Goal: Use online tool/utility: Utilize a website feature to perform a specific function

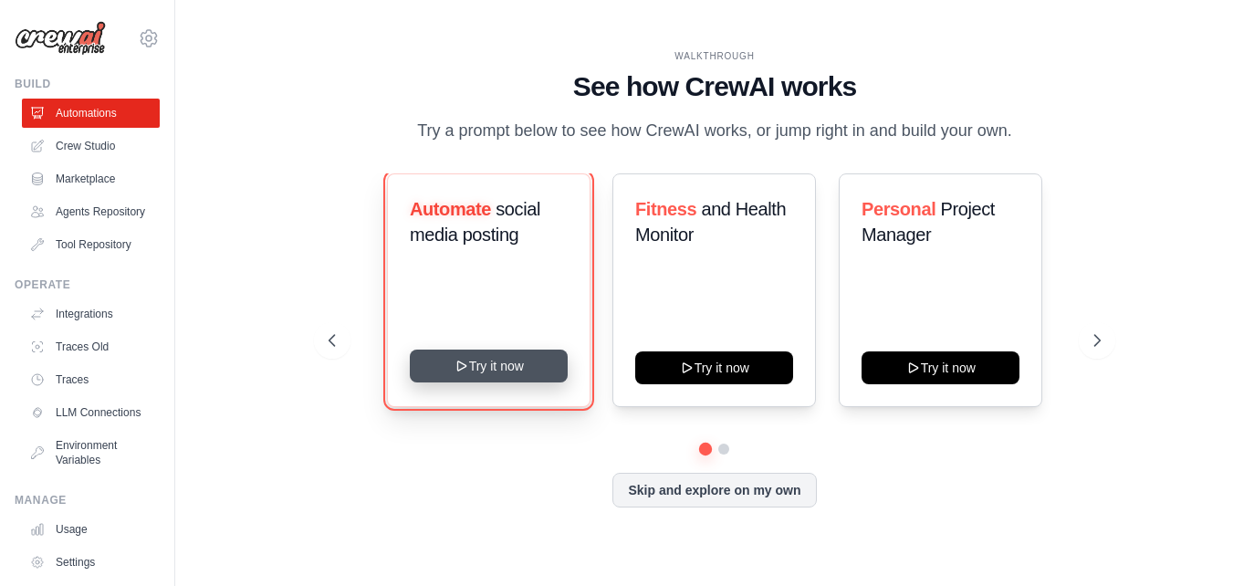
click at [513, 382] on button "Try it now" at bounding box center [489, 366] width 158 height 33
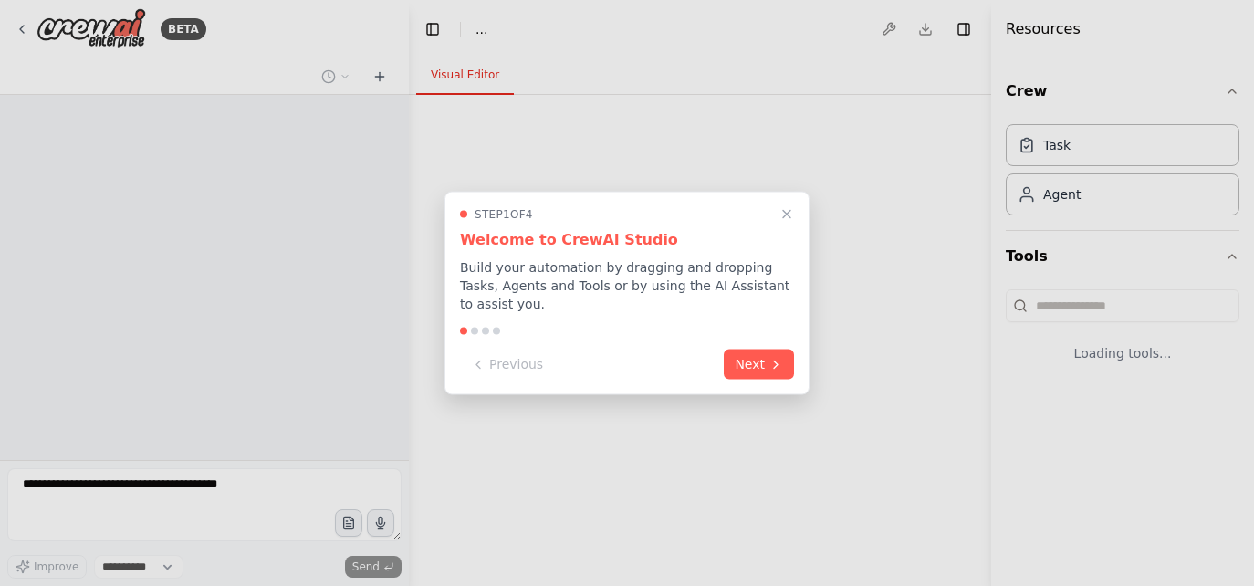
select select "****"
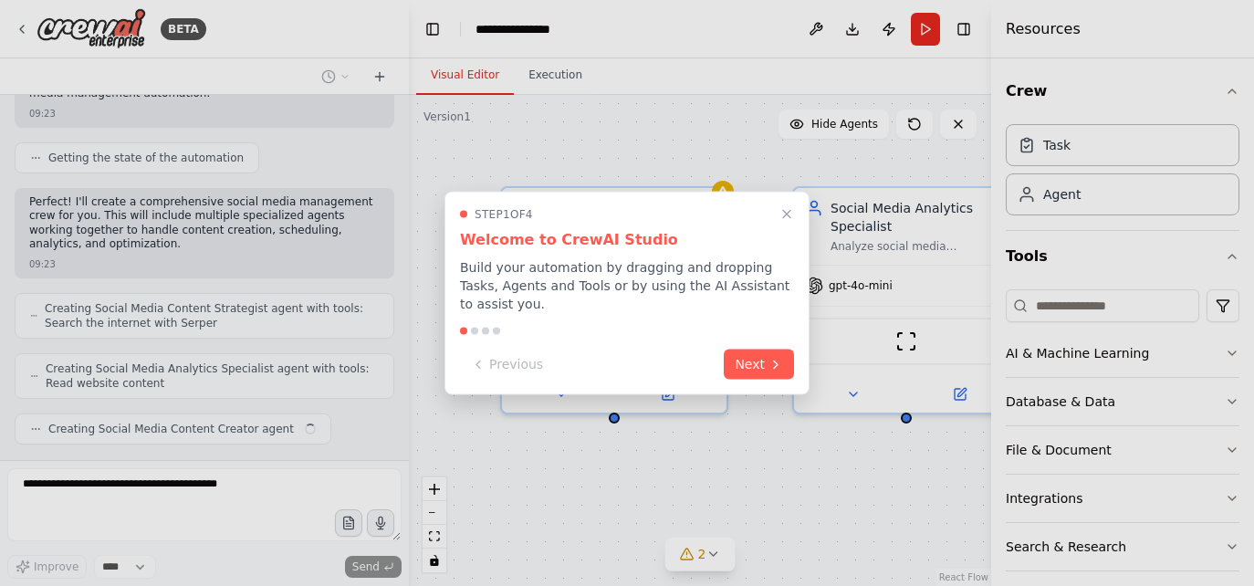
scroll to position [947, 0]
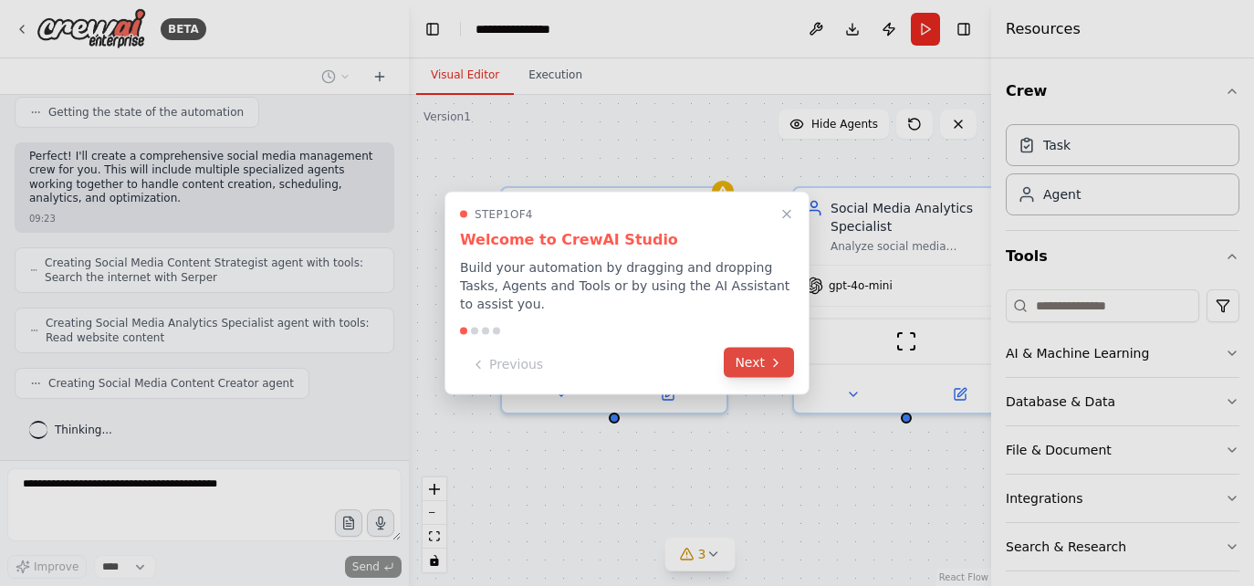
click at [753, 362] on button "Next" at bounding box center [759, 363] width 70 height 30
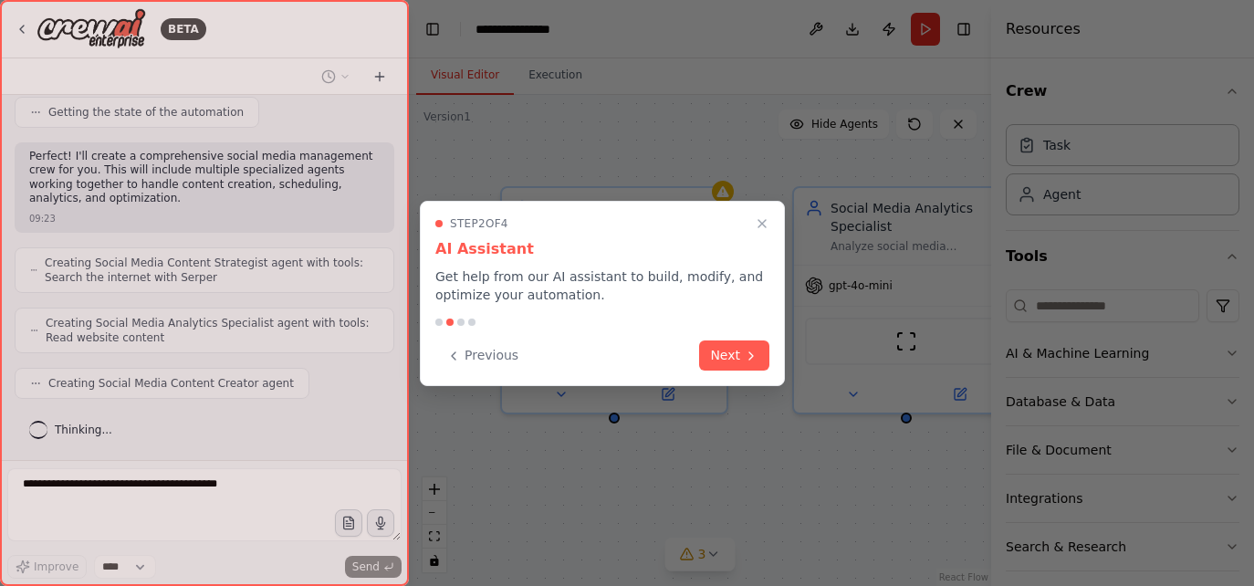
scroll to position [993, 0]
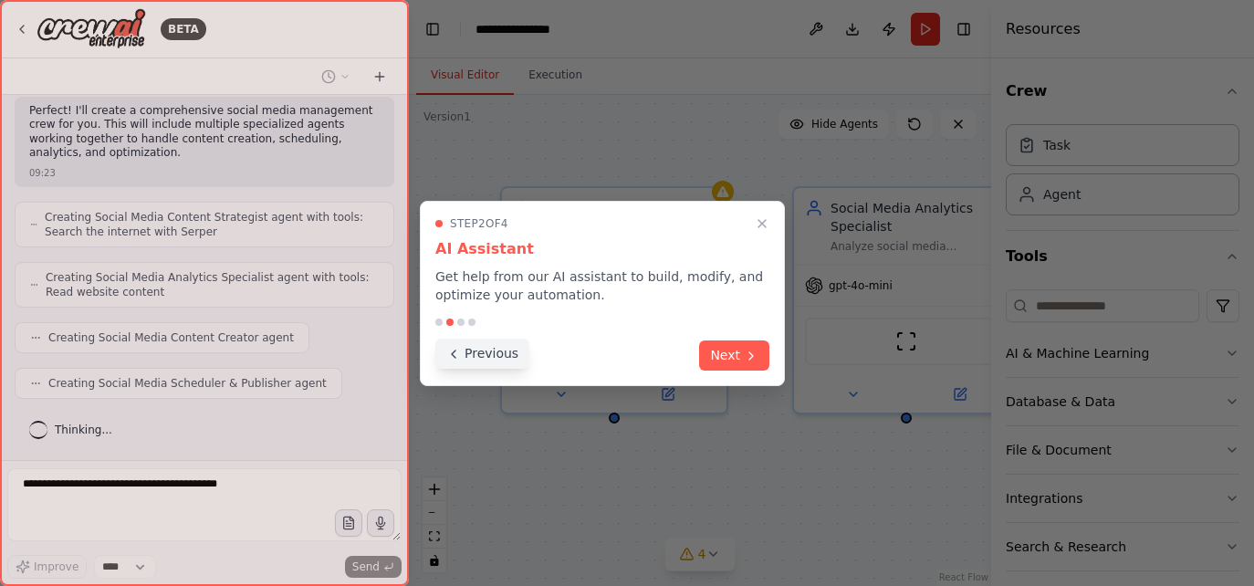
click at [487, 359] on button "Previous" at bounding box center [482, 354] width 94 height 30
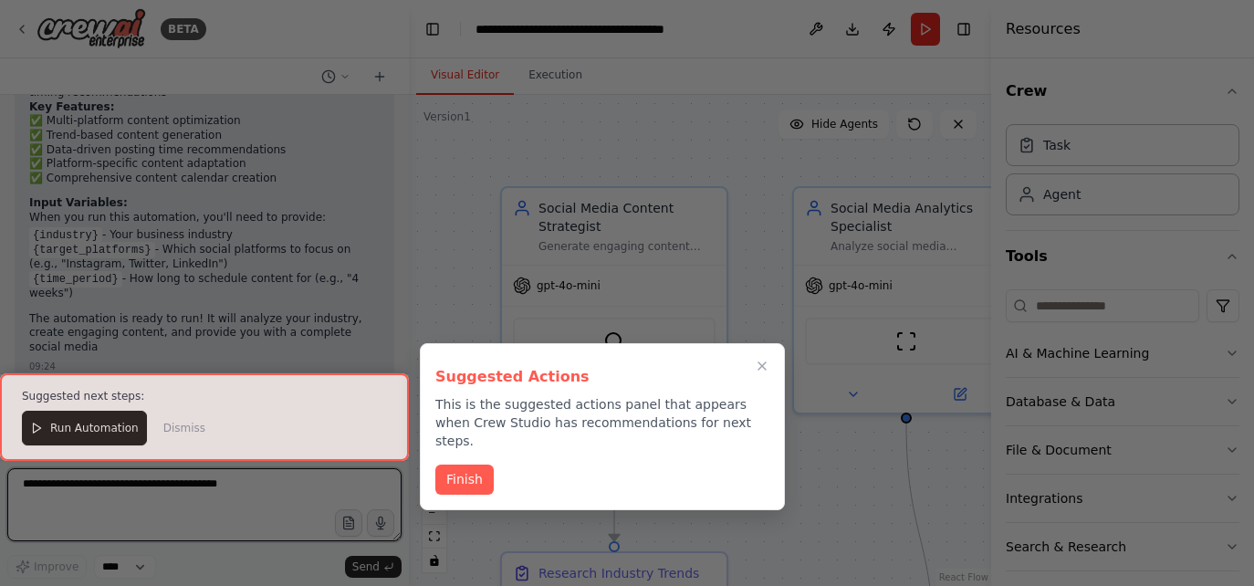
scroll to position [2166, 0]
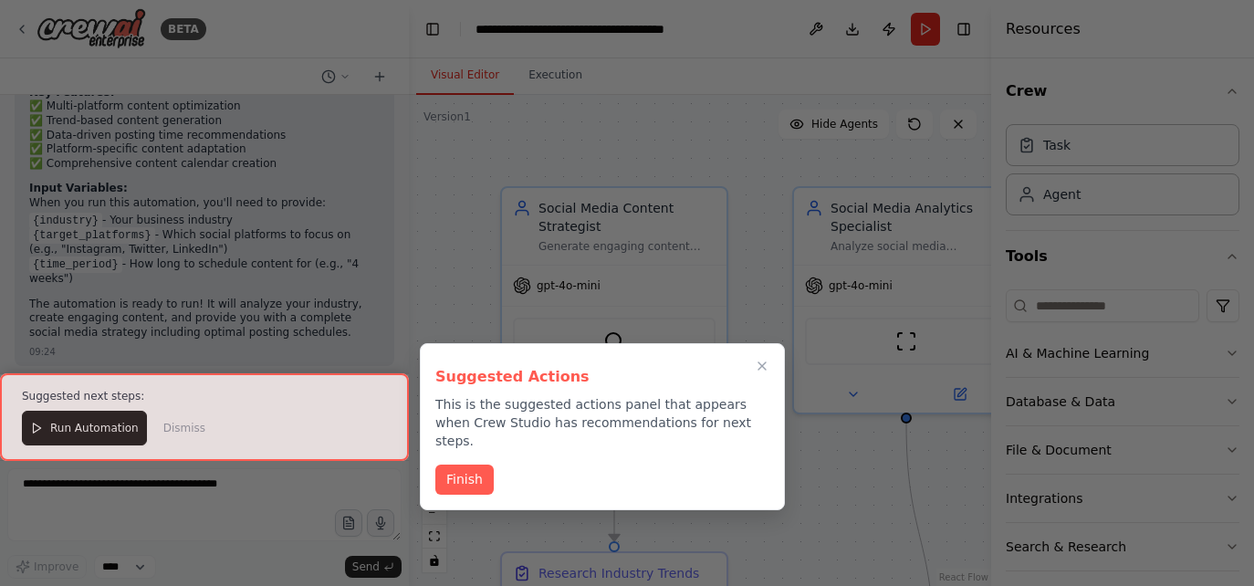
click at [230, 250] on div at bounding box center [627, 293] width 1254 height 586
click at [461, 463] on button "Finish" at bounding box center [464, 478] width 58 height 30
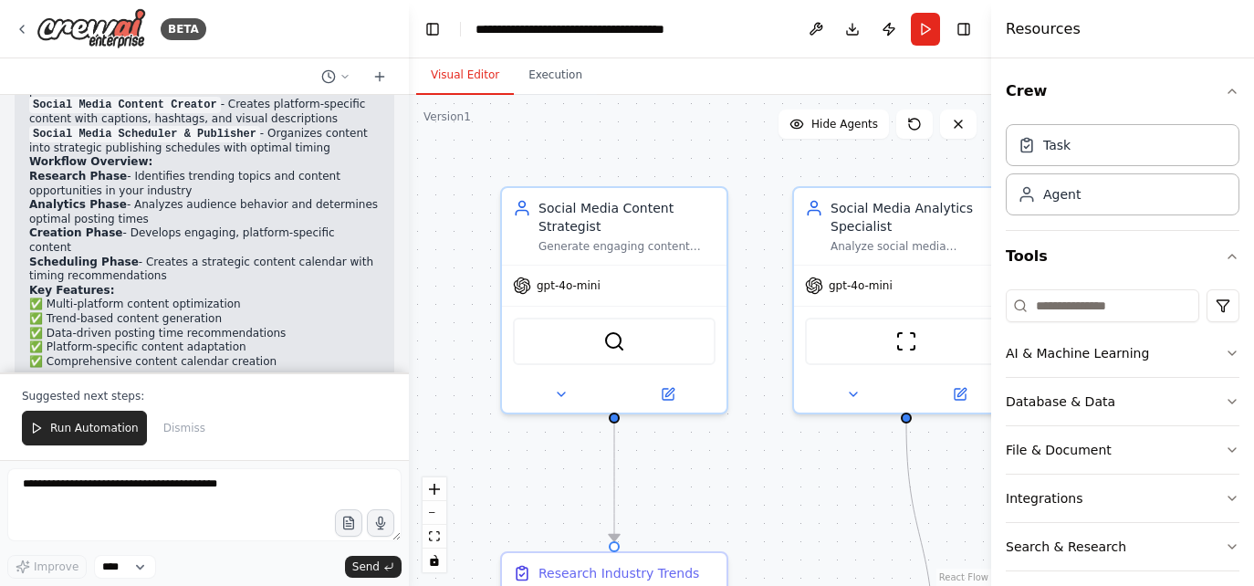
scroll to position [1947, 0]
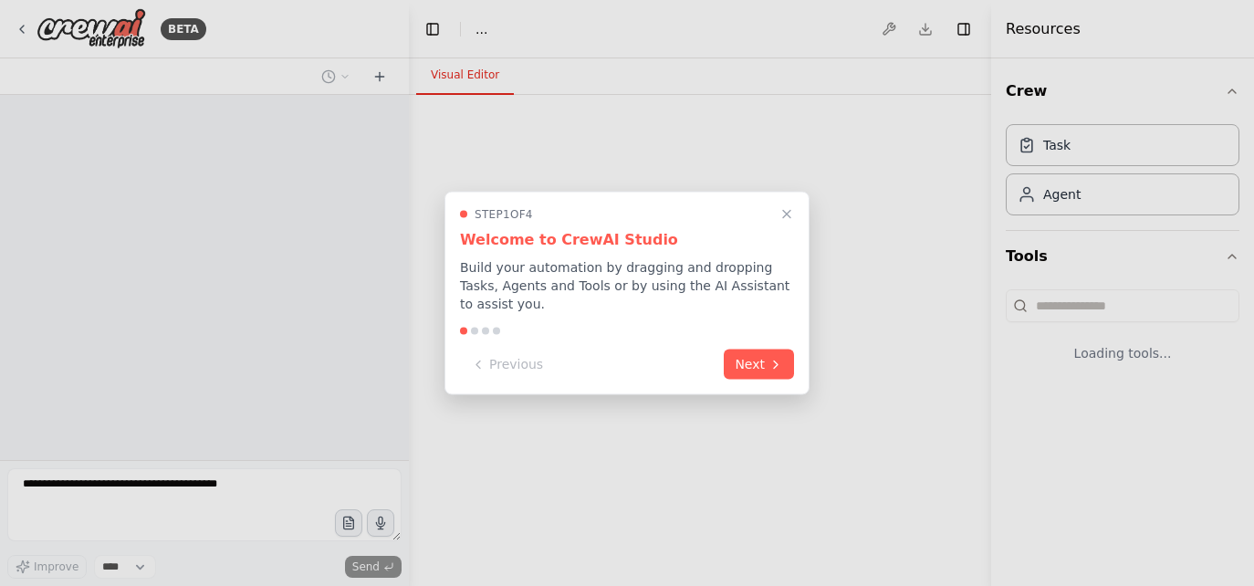
select select "****"
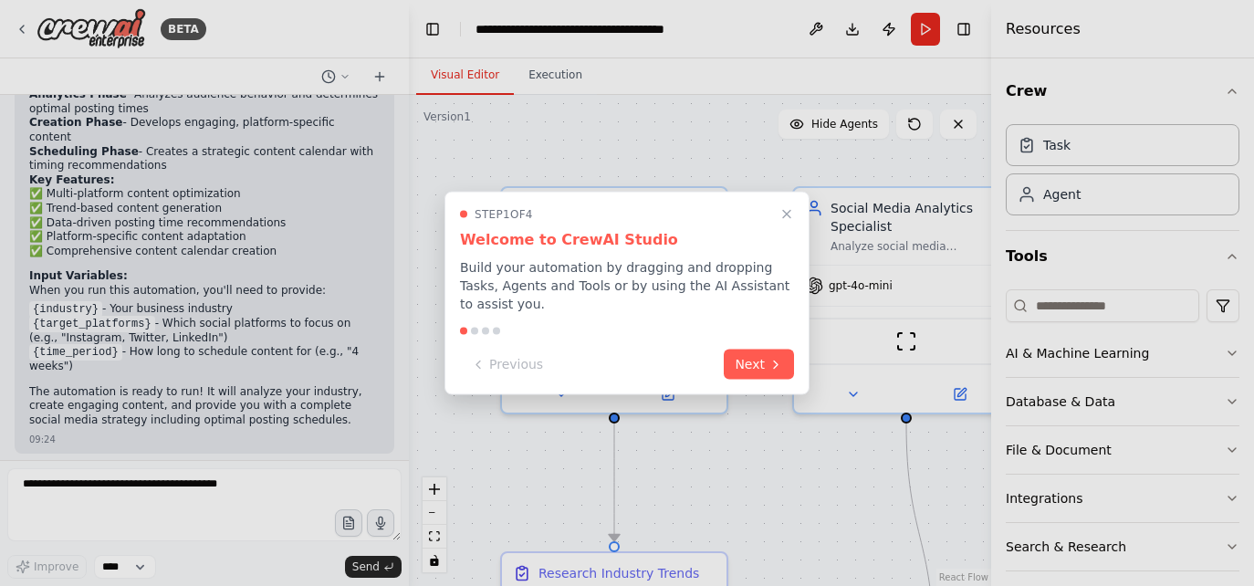
scroll to position [1832, 0]
click at [751, 370] on button "Next" at bounding box center [759, 363] width 70 height 30
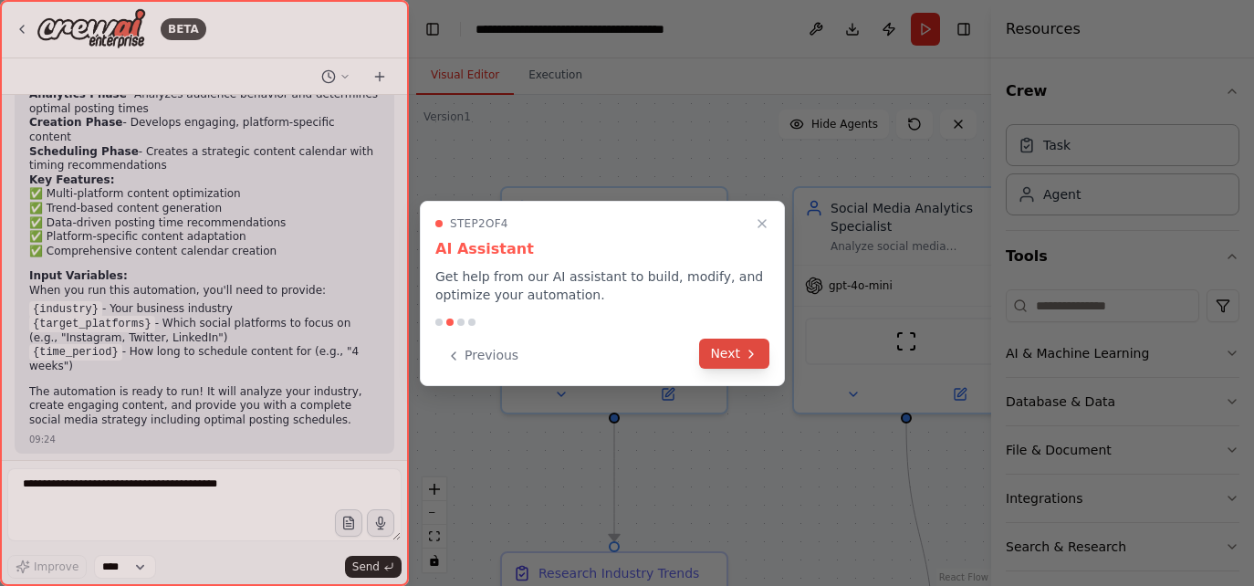
click at [728, 348] on button "Next" at bounding box center [734, 354] width 70 height 30
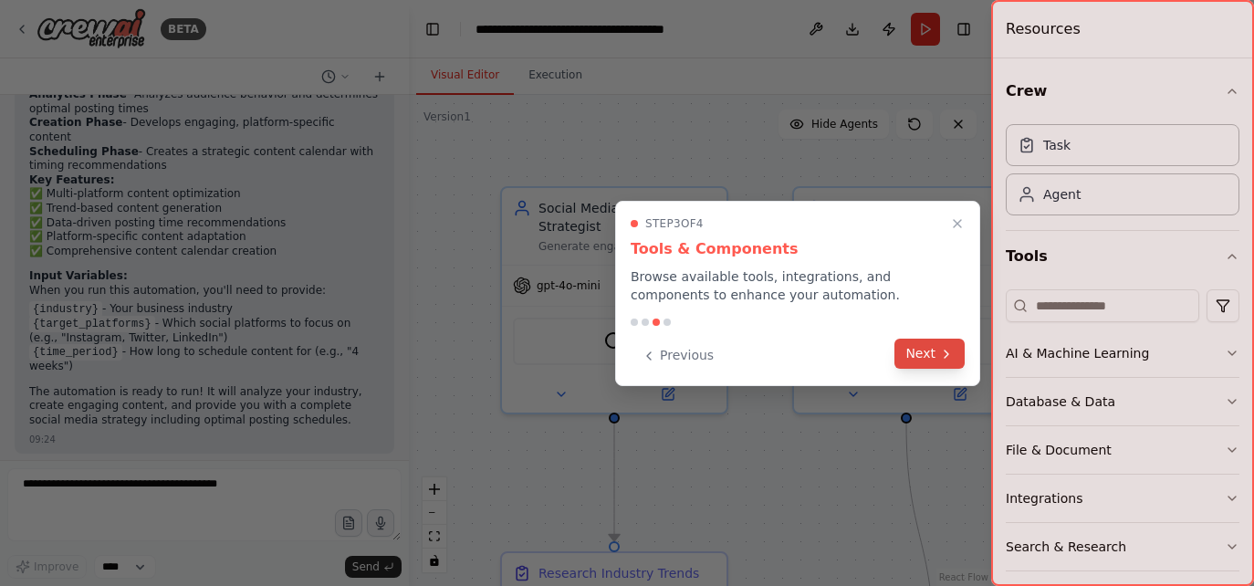
click at [957, 359] on button "Next" at bounding box center [929, 354] width 70 height 30
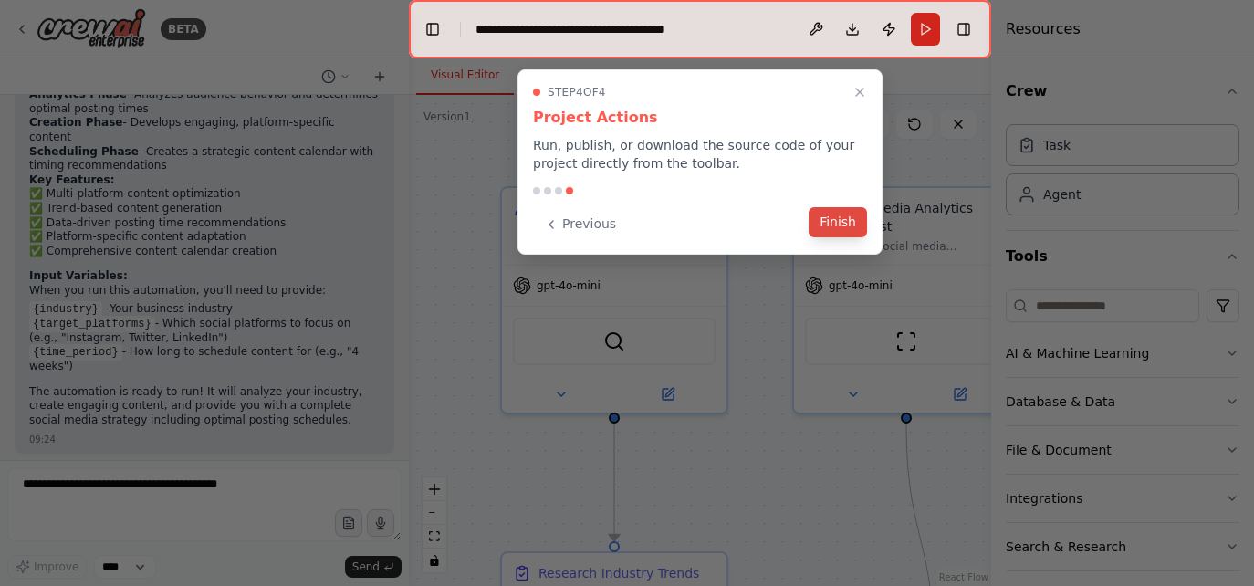
click at [832, 219] on button "Finish" at bounding box center [838, 222] width 58 height 30
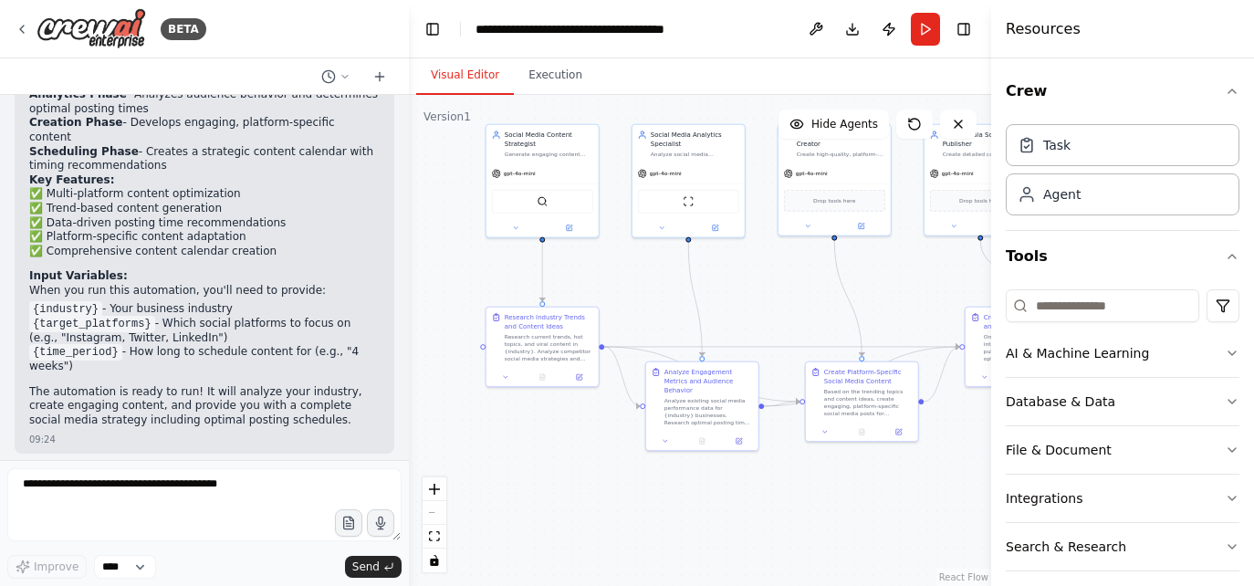
drag, startPoint x: 888, startPoint y: 388, endPoint x: 758, endPoint y: 278, distance: 170.4
click at [758, 278] on div ".deletable-edge-delete-btn { width: 20px; height: 20px; border: 0px solid #ffff…" at bounding box center [700, 340] width 582 height 491
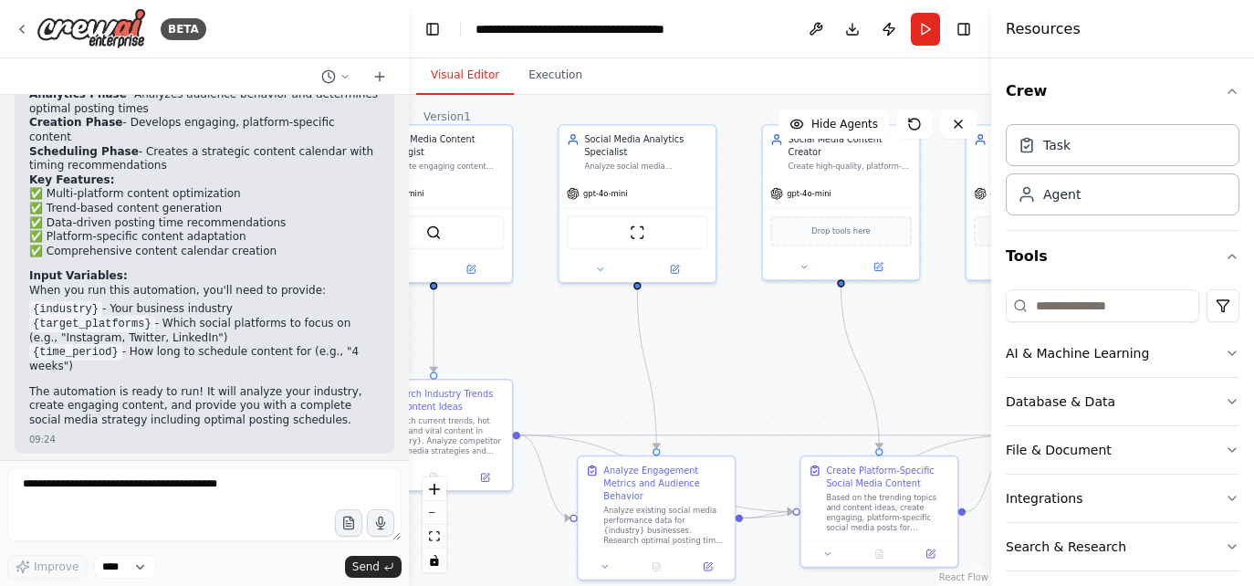
drag, startPoint x: 669, startPoint y: 418, endPoint x: 593, endPoint y: 422, distance: 75.8
click at [593, 422] on div ".deletable-edge-delete-btn { width: 20px; height: 20px; border: 0px solid #ffff…" at bounding box center [700, 340] width 582 height 491
click at [1071, 134] on div "Task" at bounding box center [1123, 144] width 234 height 42
click at [1092, 193] on div "Agent" at bounding box center [1123, 193] width 234 height 42
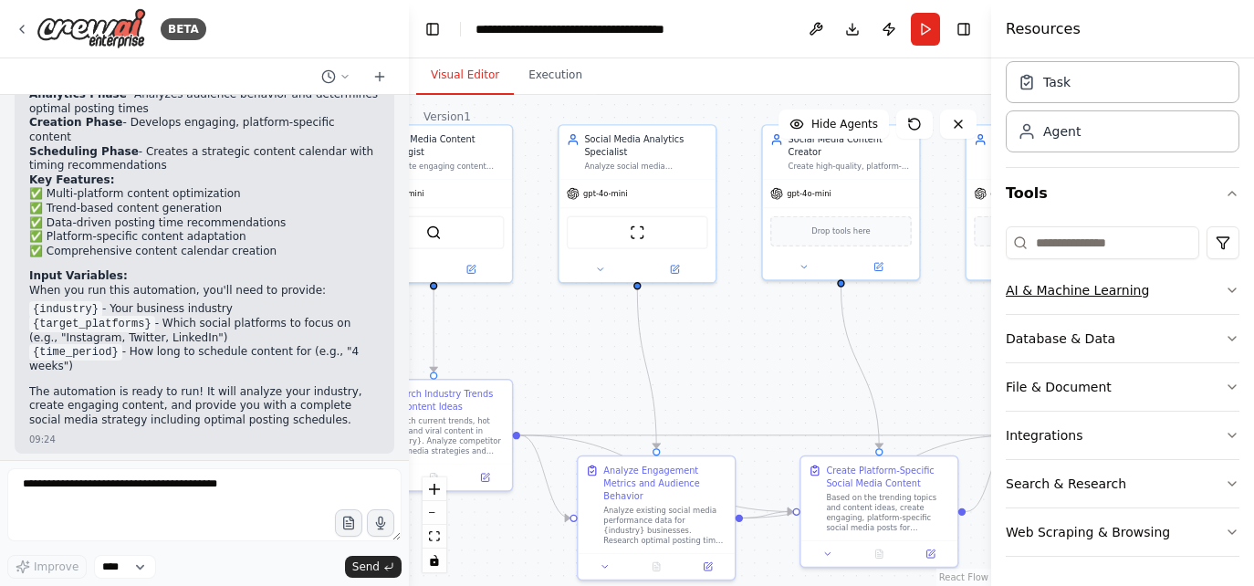
click at [1225, 287] on icon "button" at bounding box center [1232, 290] width 15 height 15
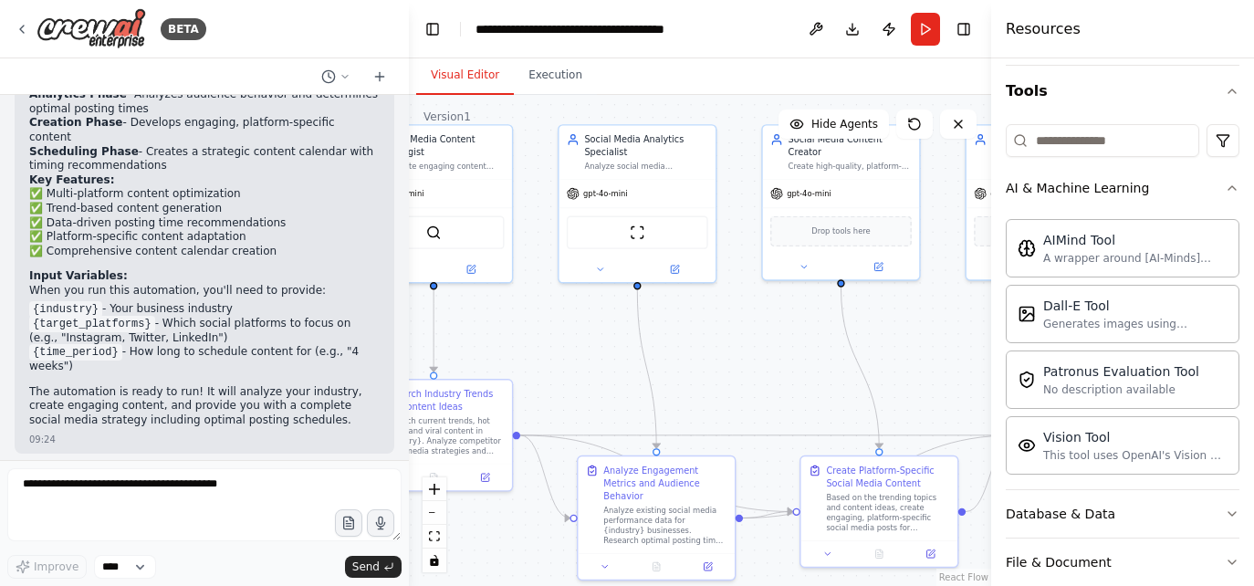
scroll to position [282, 0]
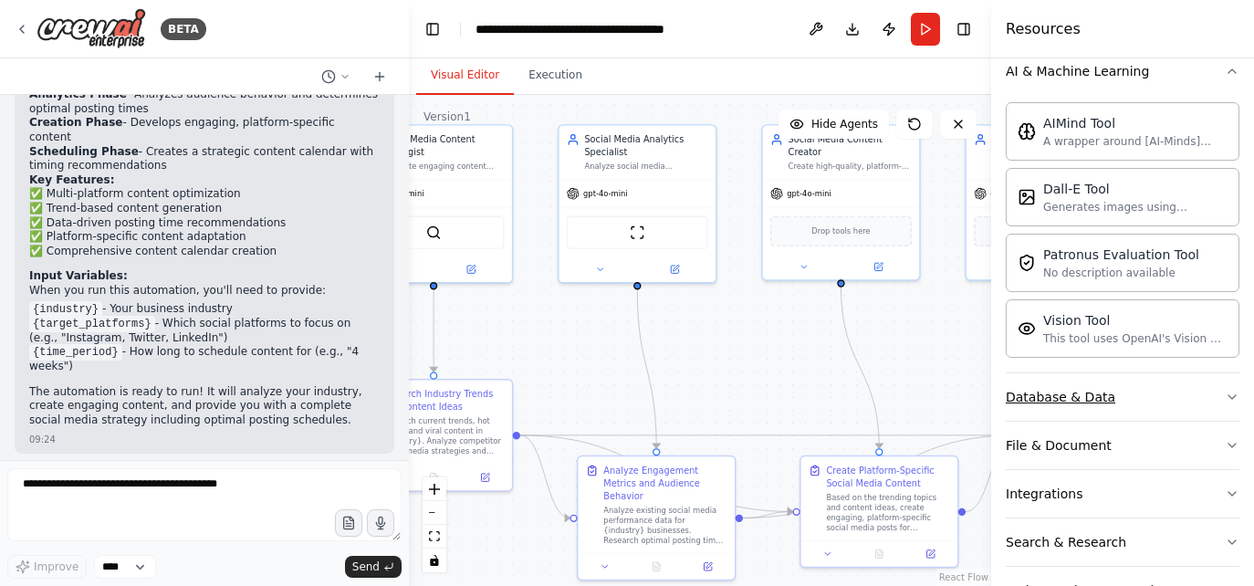
click at [1228, 395] on icon "button" at bounding box center [1231, 397] width 7 height 4
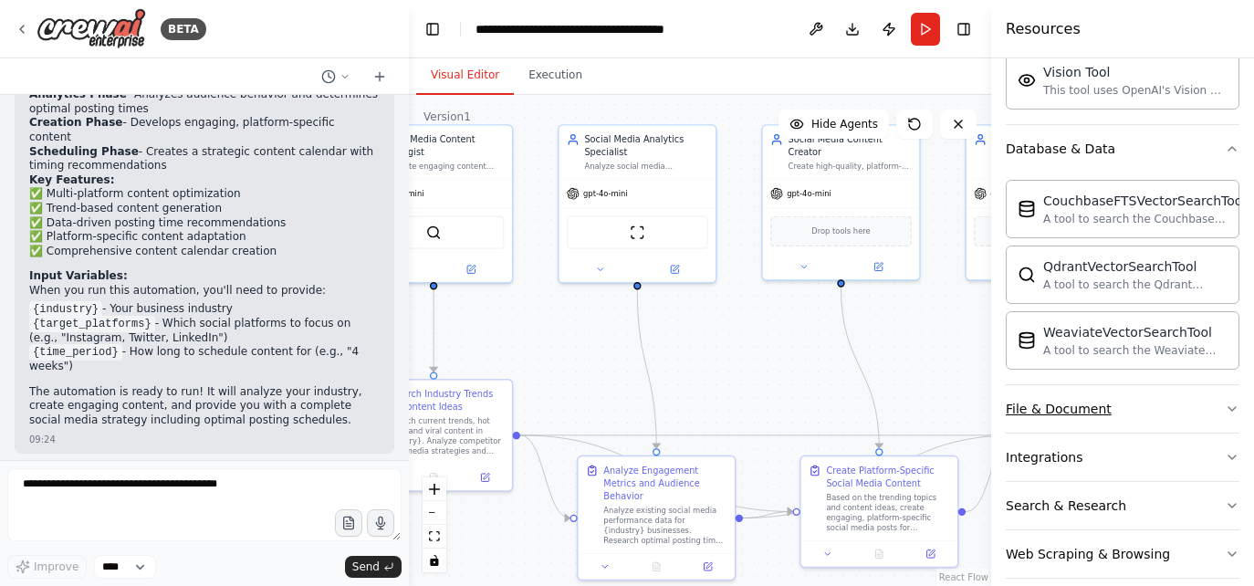
scroll to position [552, 0]
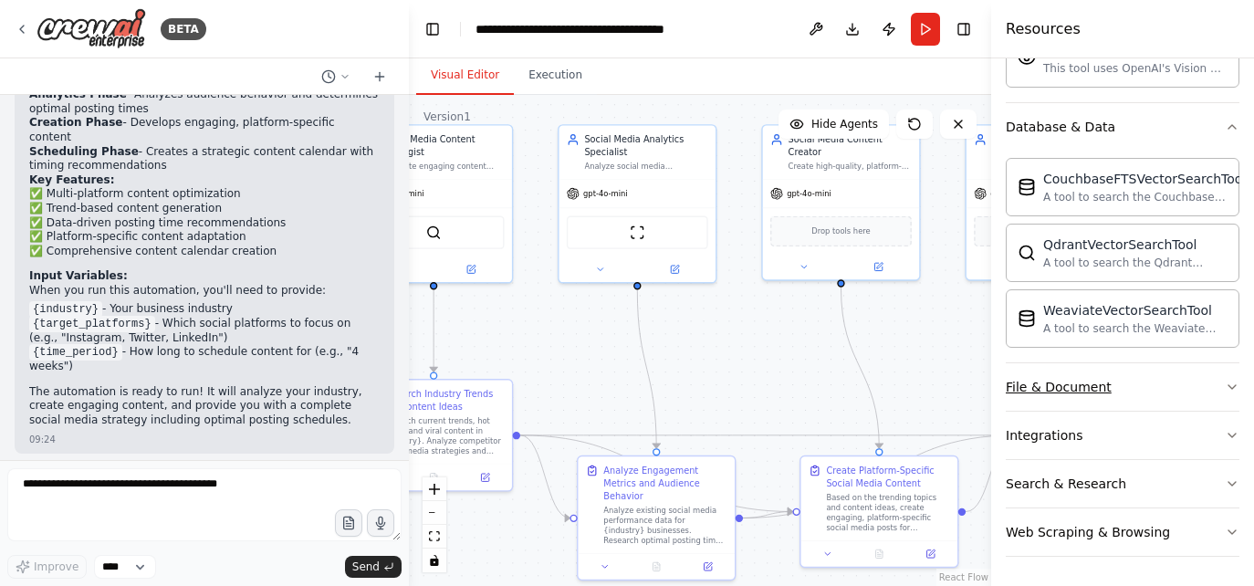
click at [1225, 381] on icon "button" at bounding box center [1232, 387] width 15 height 15
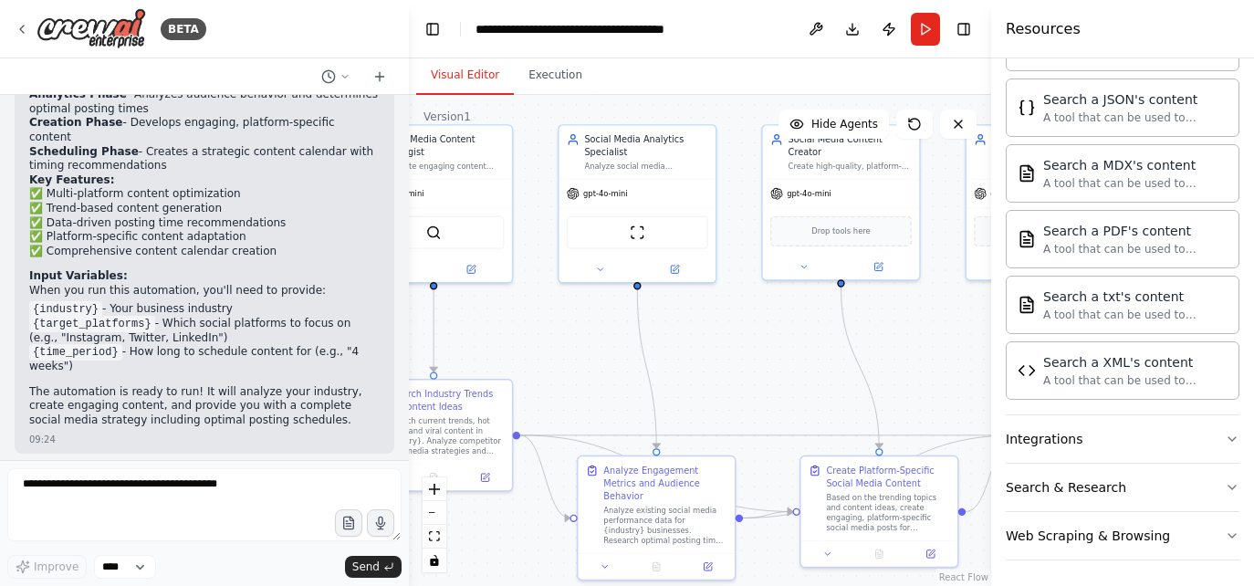
scroll to position [1092, 0]
click at [1225, 442] on icon "button" at bounding box center [1232, 435] width 15 height 15
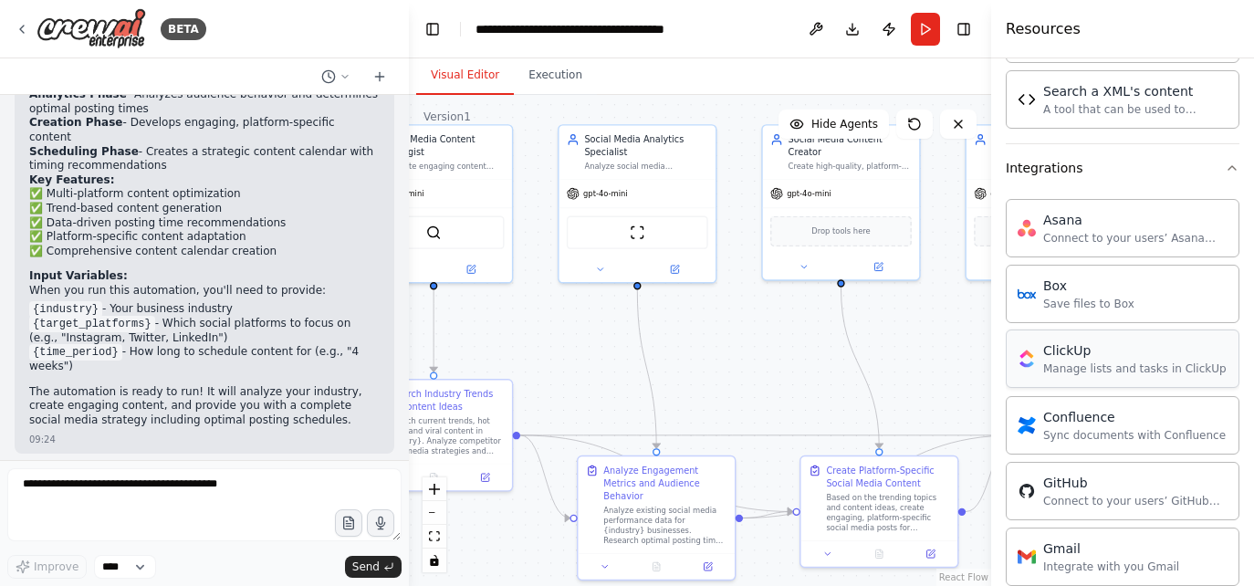
scroll to position [1312, 0]
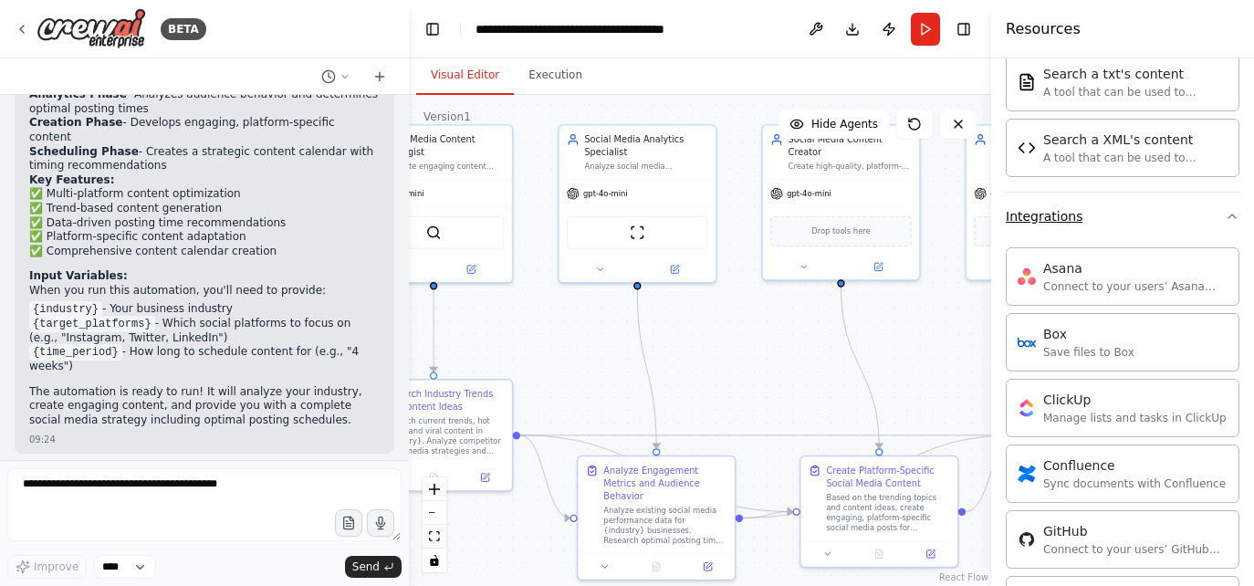
click at [1225, 214] on icon "button" at bounding box center [1232, 216] width 15 height 15
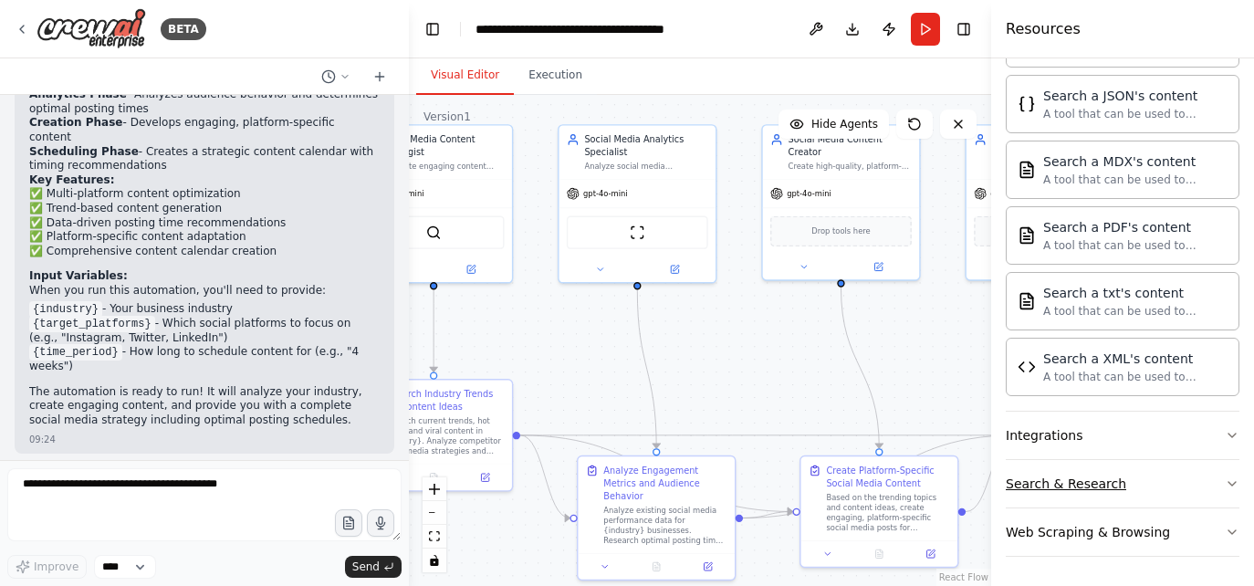
click at [1225, 483] on icon "button" at bounding box center [1232, 483] width 15 height 15
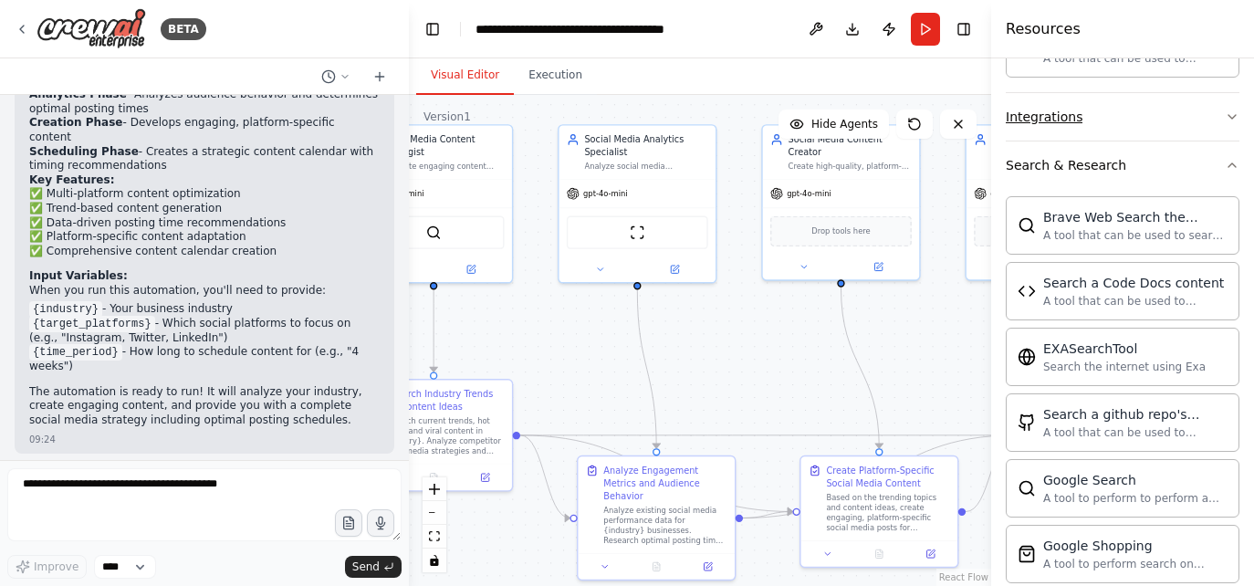
scroll to position [1421, 0]
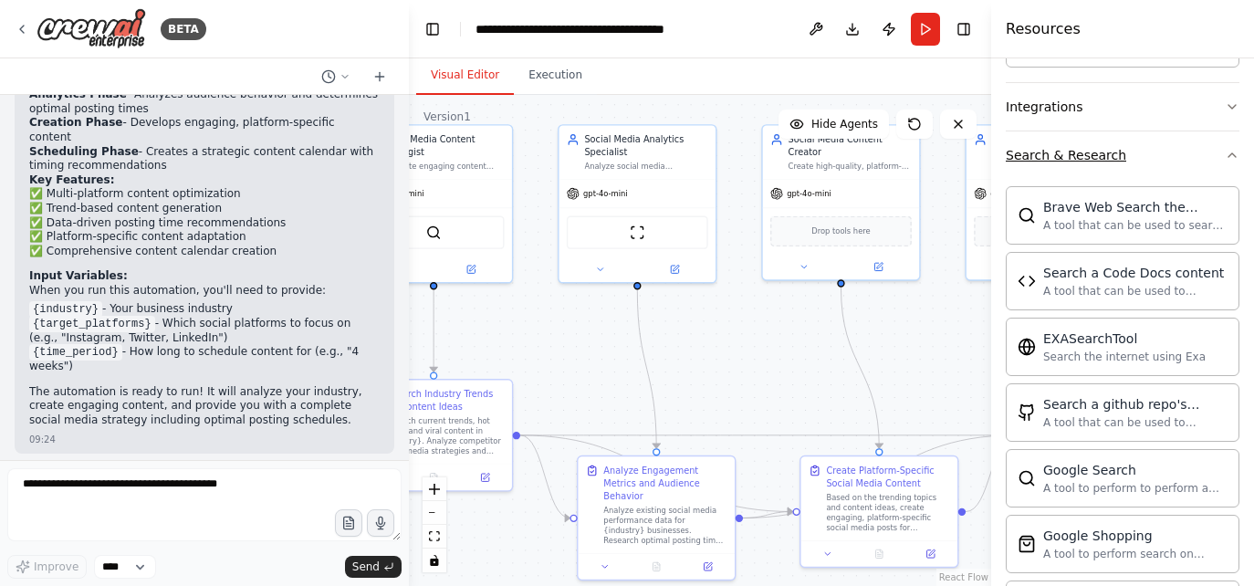
click at [1225, 152] on icon "button" at bounding box center [1232, 155] width 15 height 15
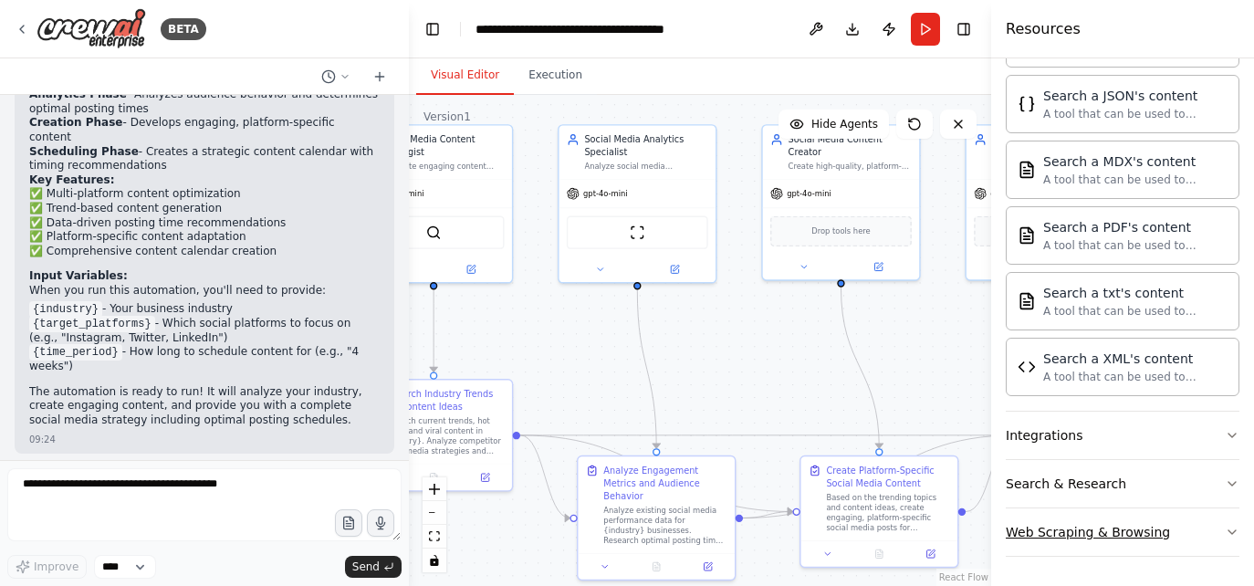
click at [1225, 525] on icon "button" at bounding box center [1232, 532] width 15 height 15
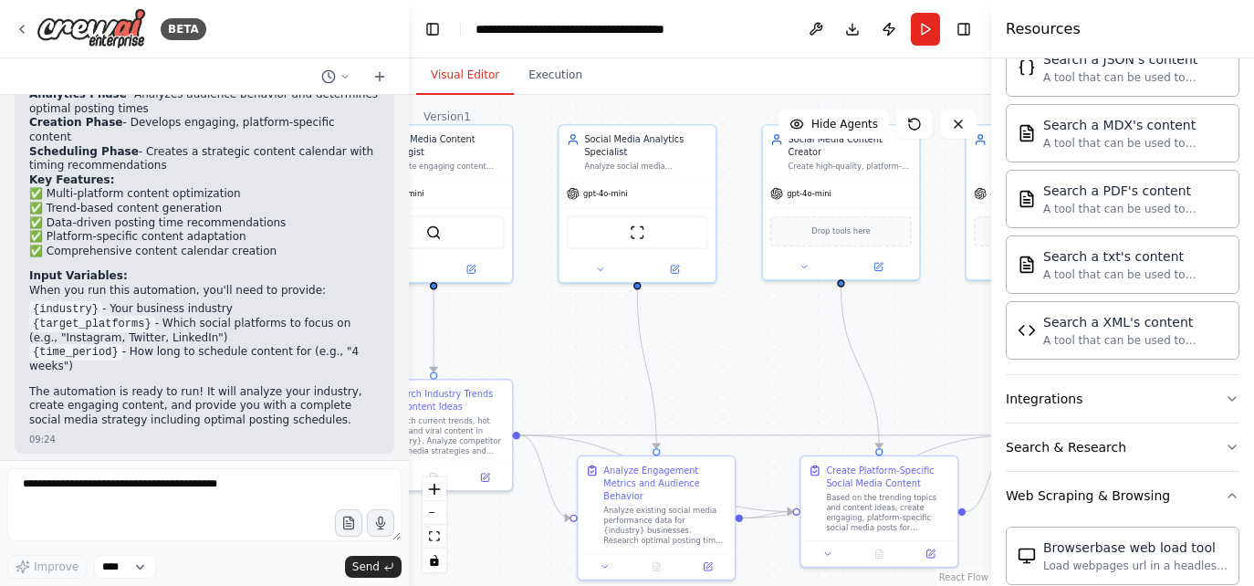
scroll to position [1312, 0]
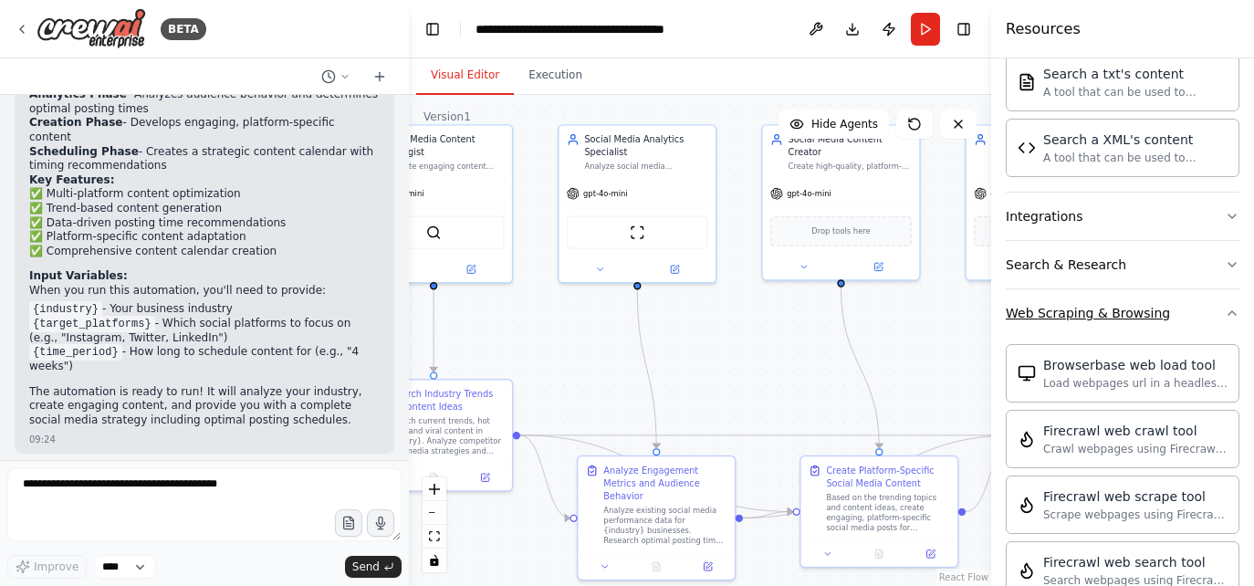
click at [1225, 313] on icon "button" at bounding box center [1232, 313] width 15 height 15
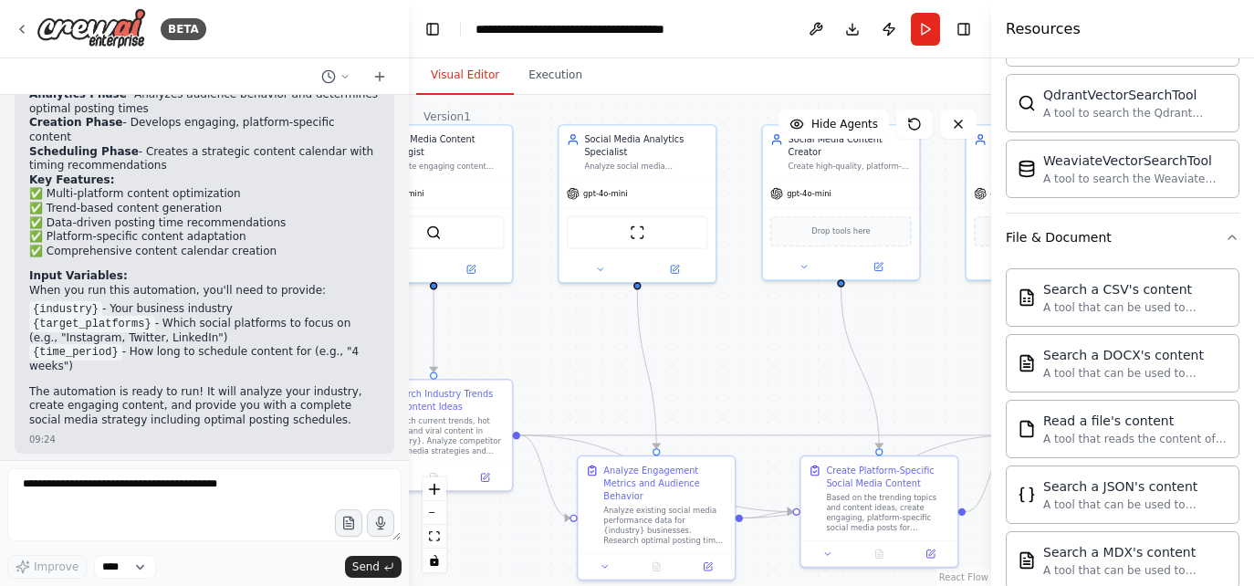
scroll to position [654, 0]
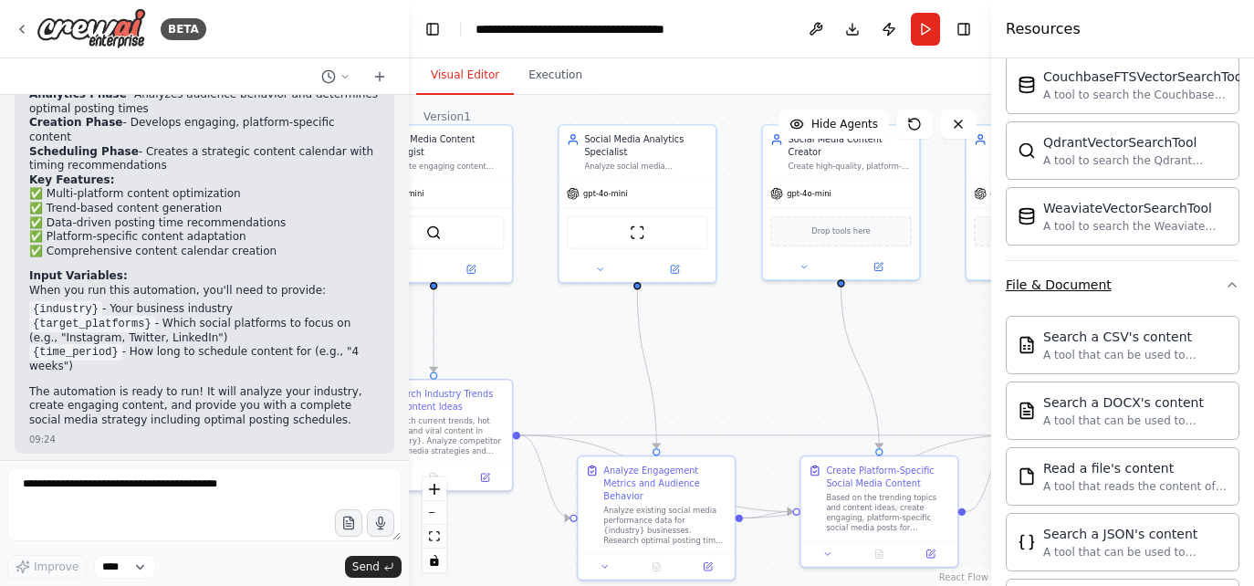
click at [1225, 287] on icon "button" at bounding box center [1232, 284] width 15 height 15
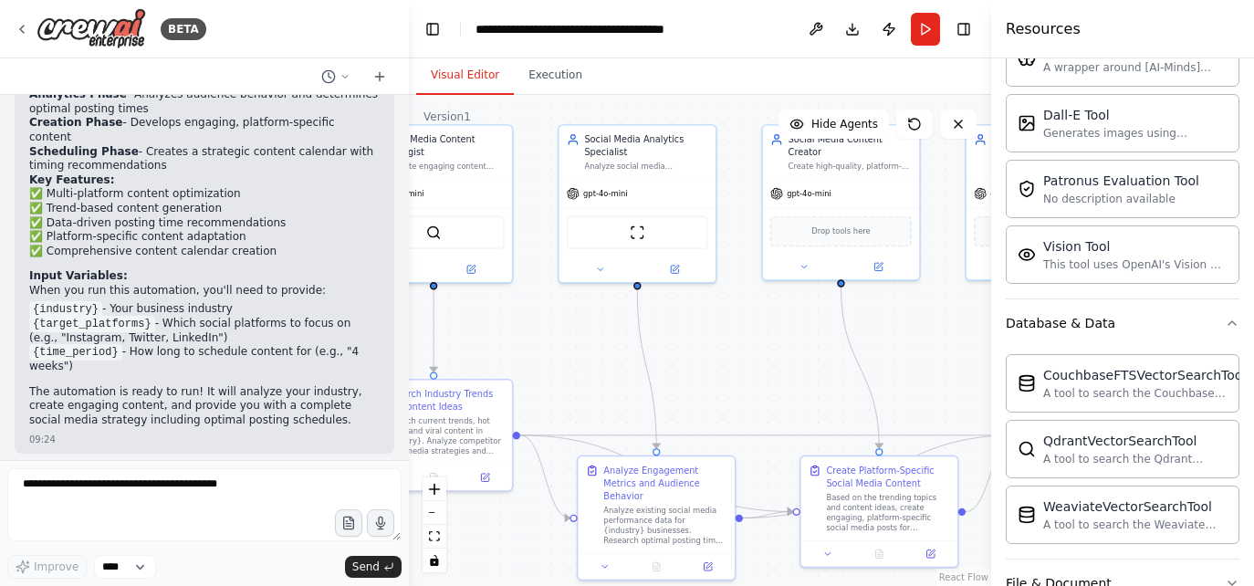
scroll to position [333, 0]
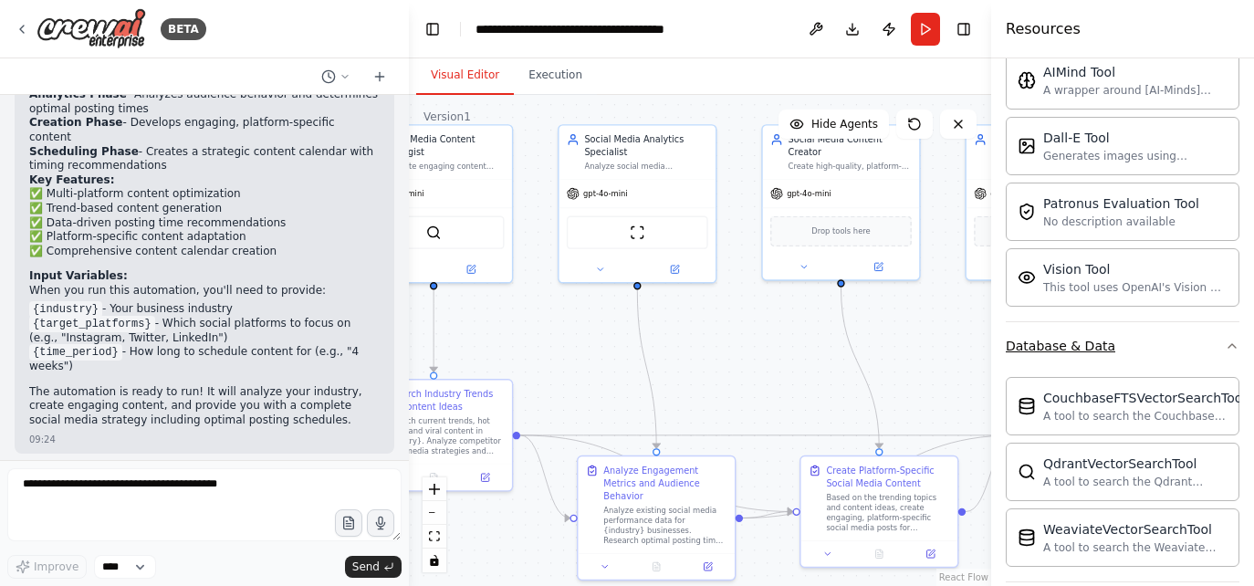
click at [1225, 350] on icon "button" at bounding box center [1232, 346] width 15 height 15
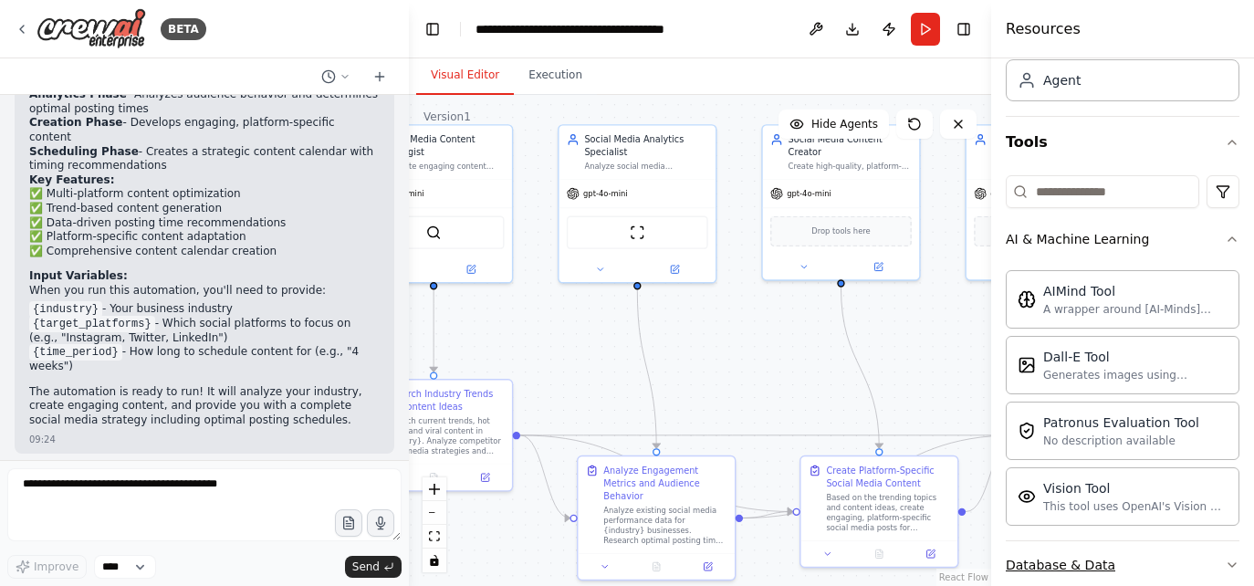
scroll to position [5, 0]
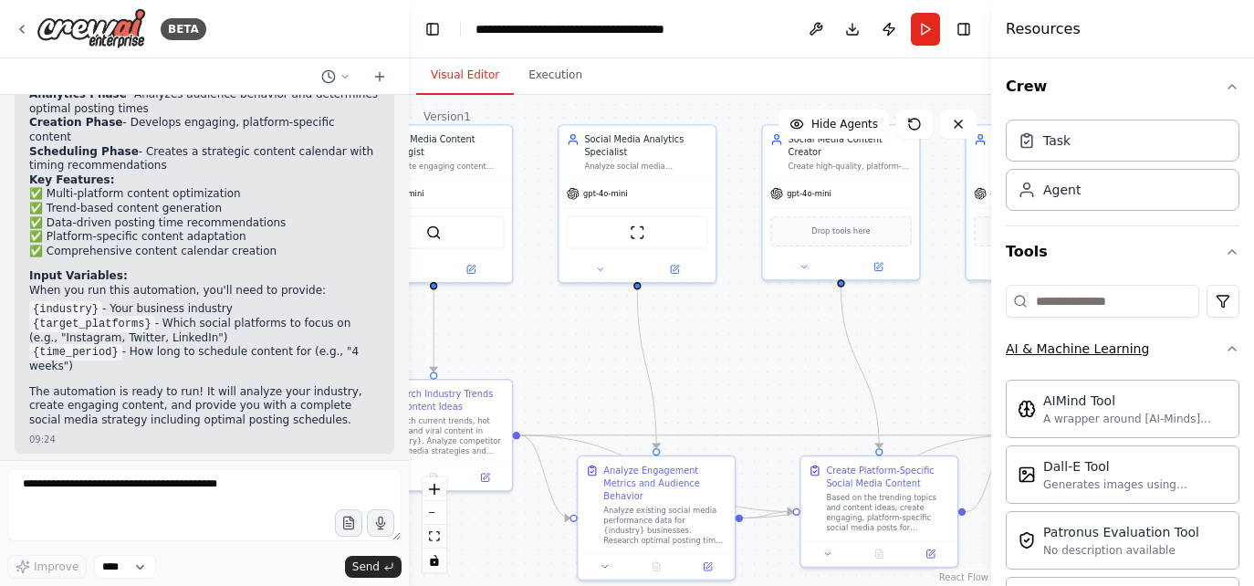
click at [1219, 340] on button "AI & Machine Learning" at bounding box center [1123, 348] width 234 height 47
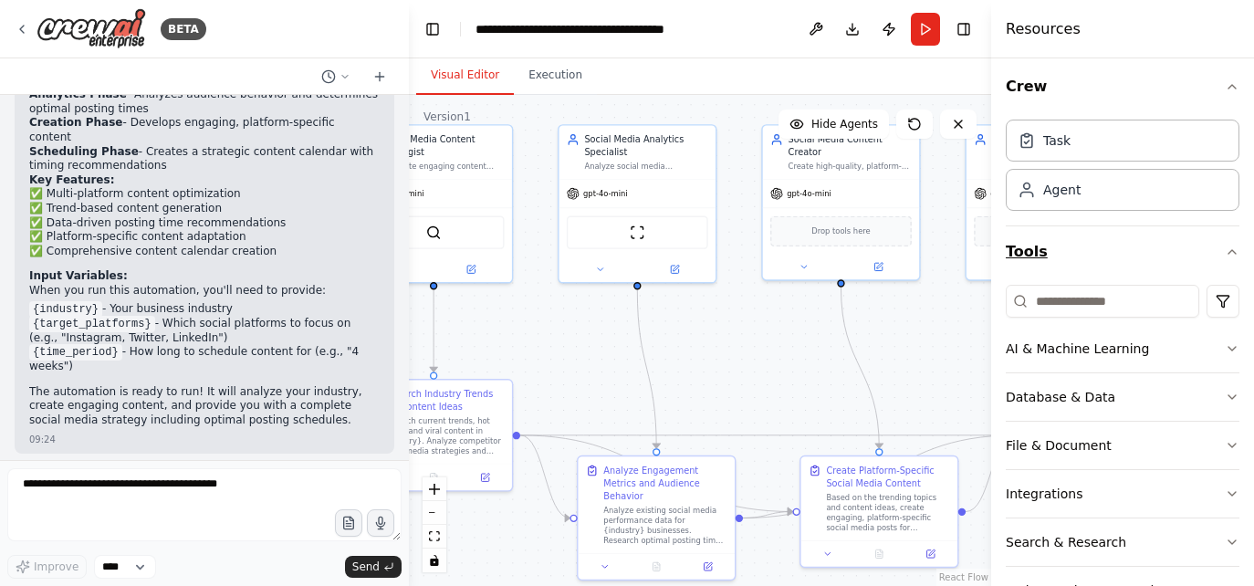
click at [1225, 256] on icon "button" at bounding box center [1232, 252] width 15 height 15
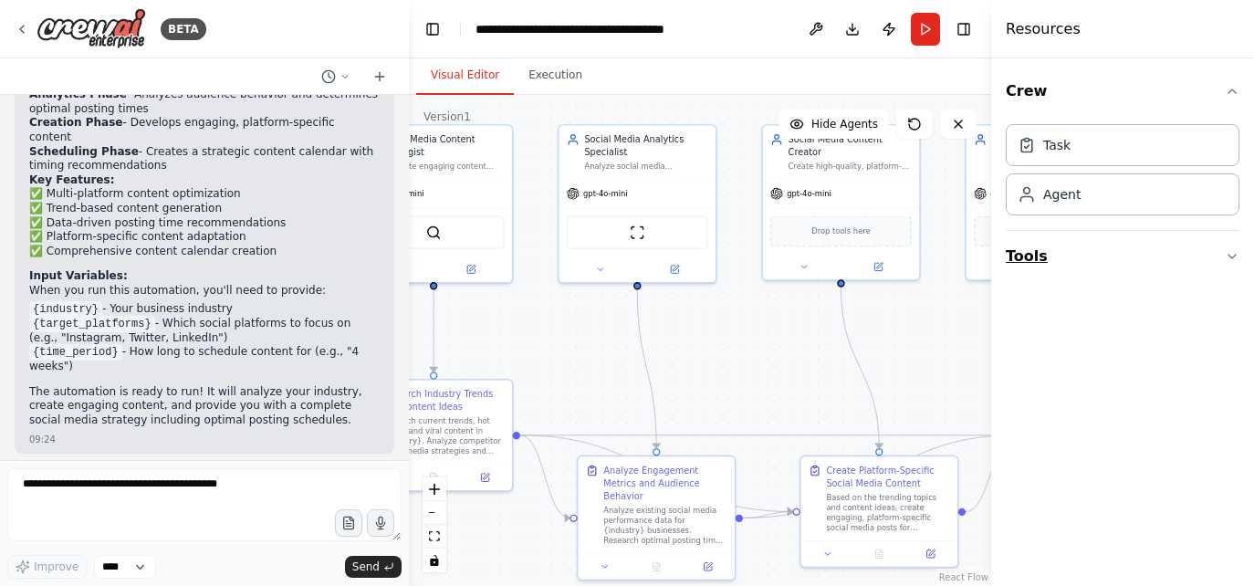
click at [1231, 256] on icon "button" at bounding box center [1232, 256] width 15 height 15
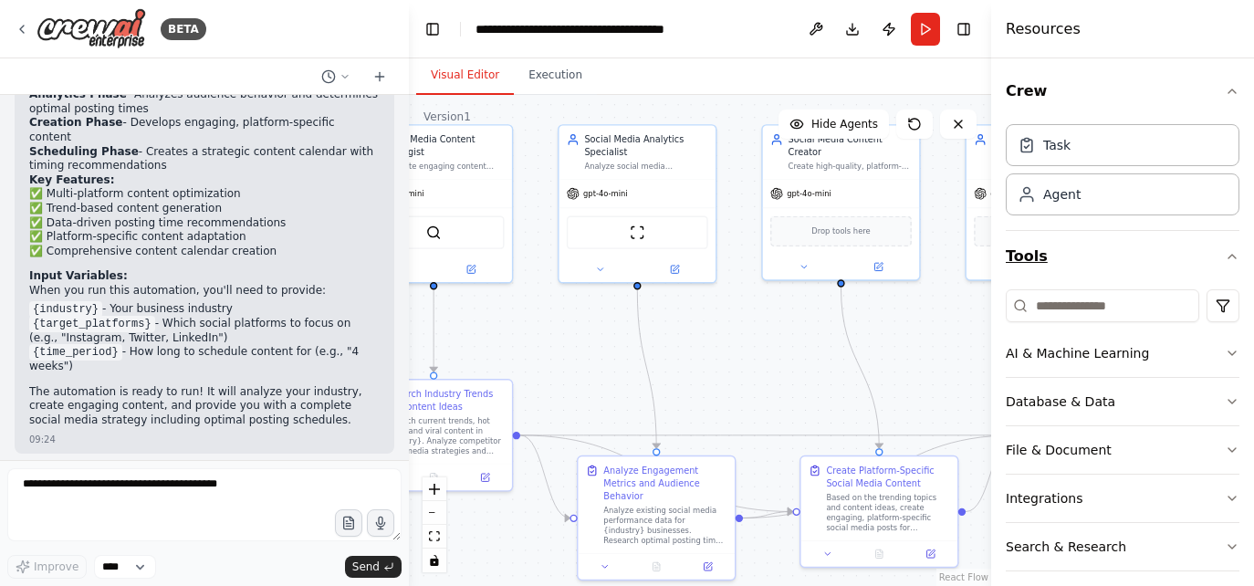
click at [1228, 257] on icon "button" at bounding box center [1231, 257] width 7 height 4
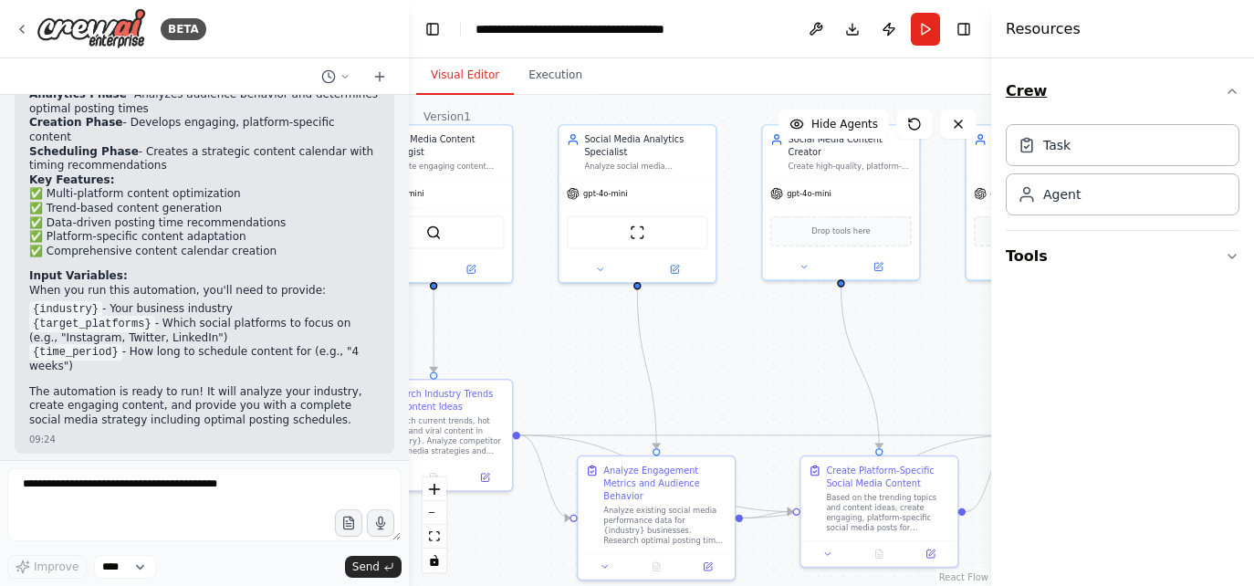
click at [1235, 89] on icon "button" at bounding box center [1232, 91] width 15 height 15
click at [1234, 89] on icon "button" at bounding box center [1232, 91] width 15 height 15
click at [1158, 132] on div "Task" at bounding box center [1123, 144] width 234 height 42
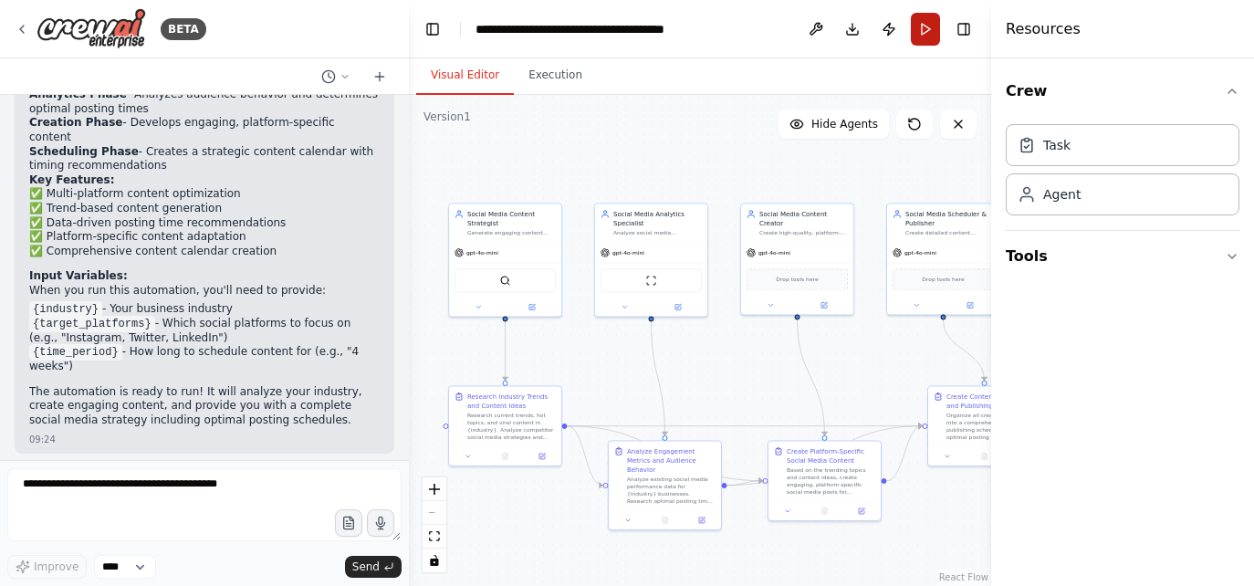
click at [914, 26] on button "Run" at bounding box center [925, 29] width 29 height 33
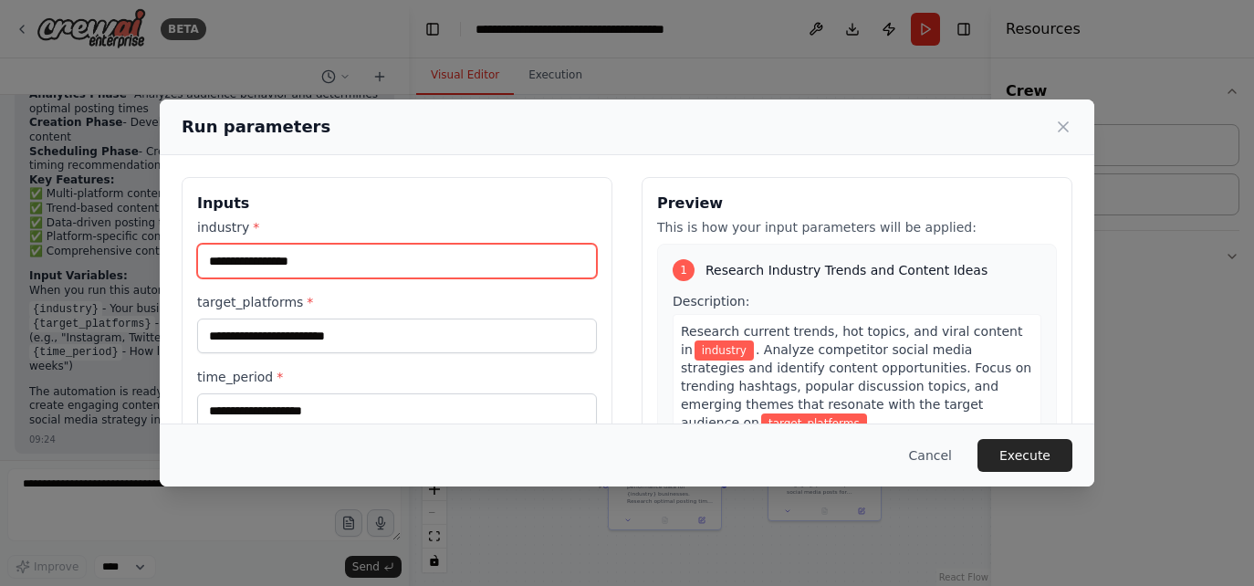
click at [383, 252] on input "industry *" at bounding box center [397, 261] width 400 height 35
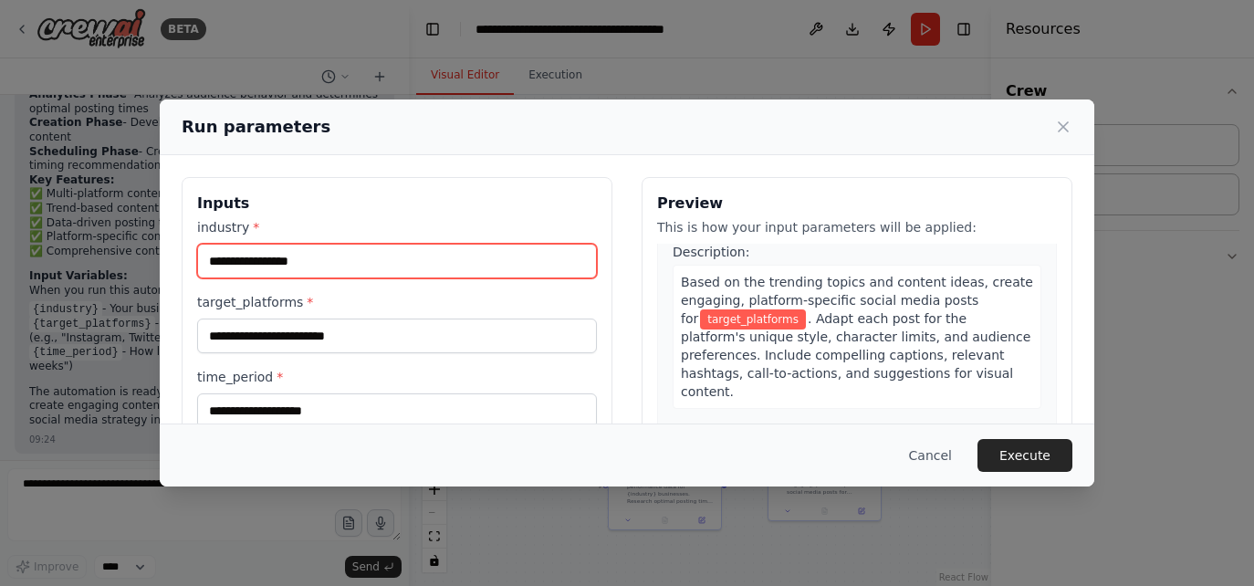
scroll to position [767, 0]
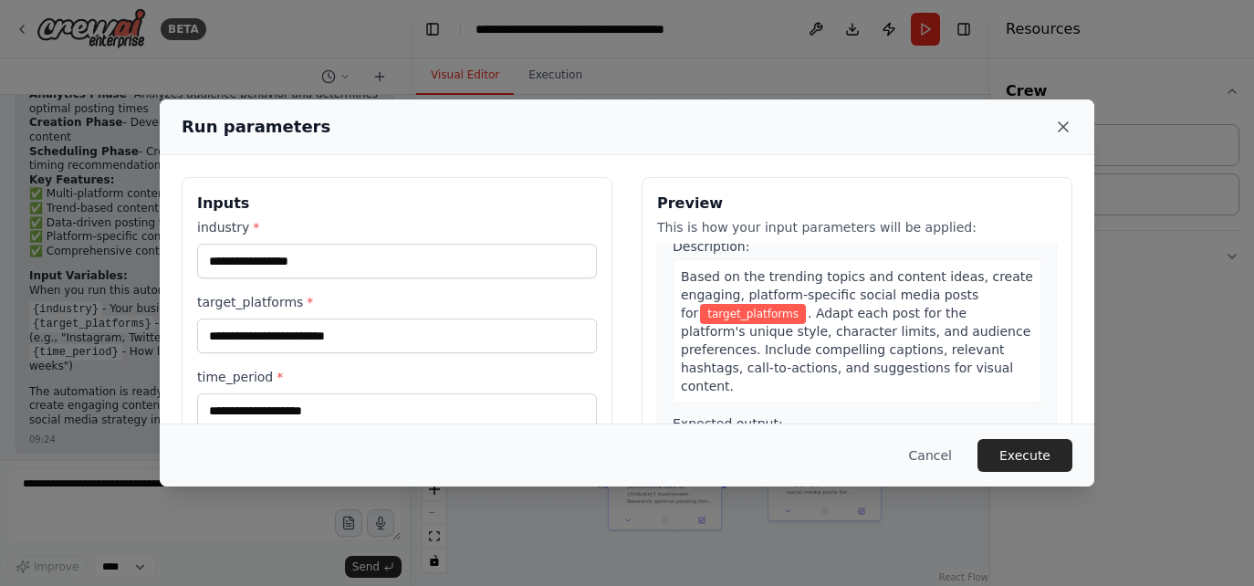
click at [1061, 125] on icon at bounding box center [1063, 126] width 9 height 9
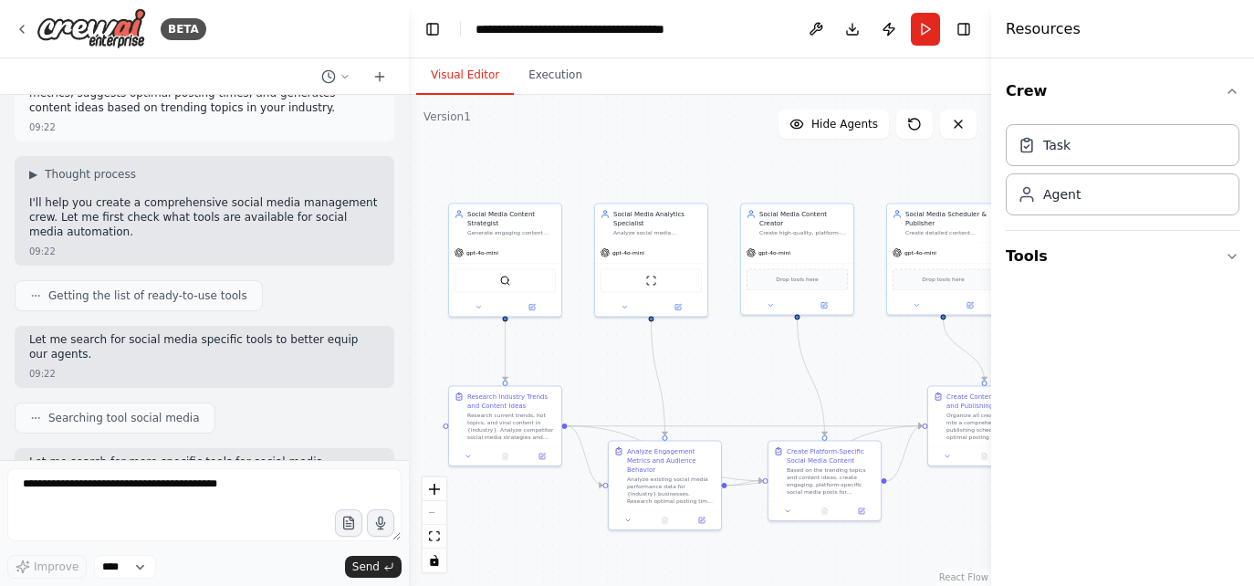
scroll to position [110, 0]
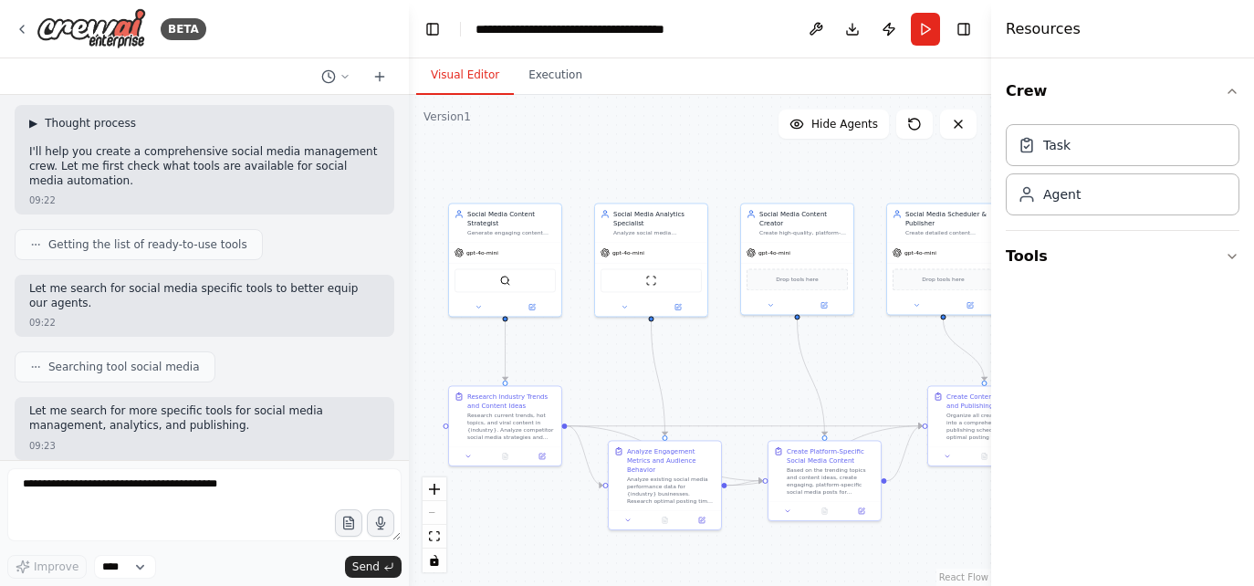
click at [31, 123] on span "▶" at bounding box center [33, 123] width 8 height 15
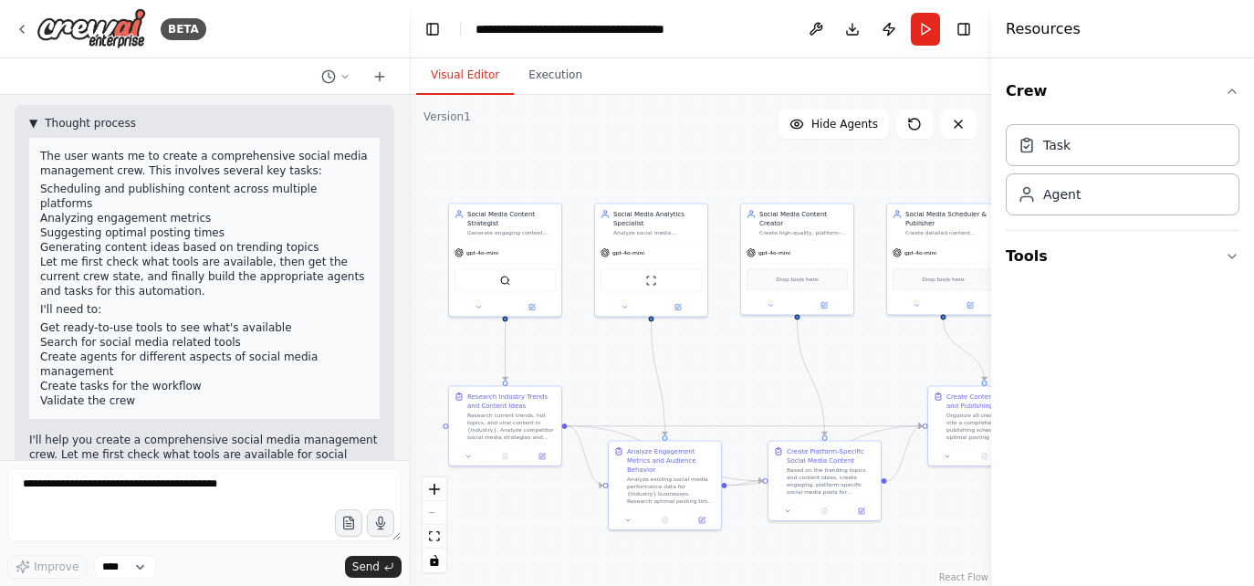
click at [34, 120] on span "▼" at bounding box center [33, 123] width 8 height 15
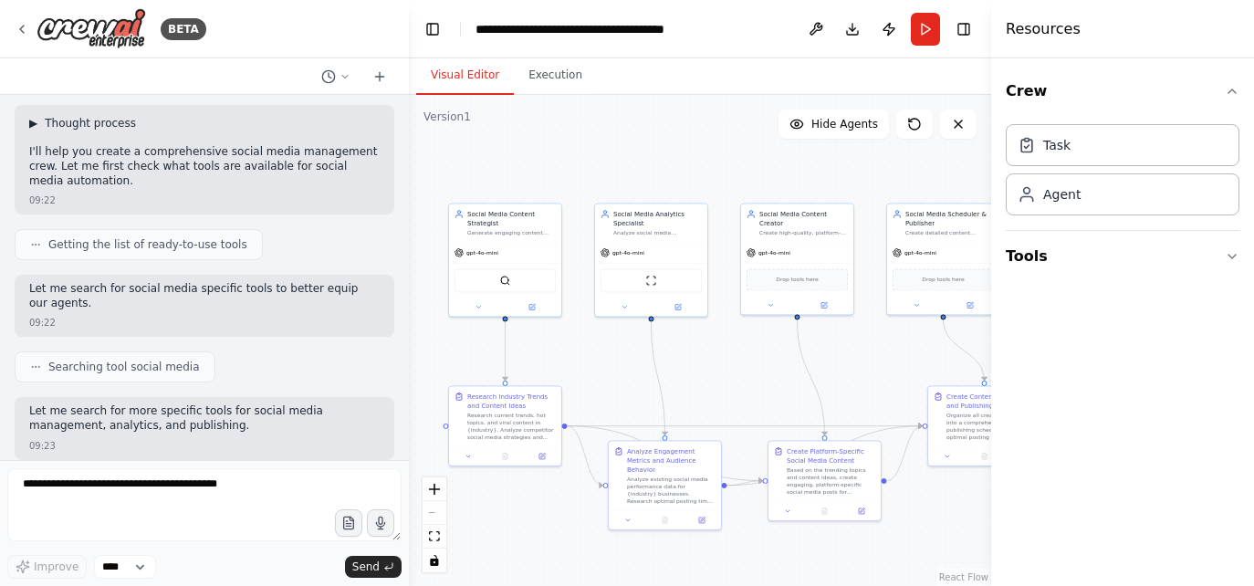
click at [31, 127] on span "▶" at bounding box center [33, 123] width 8 height 15
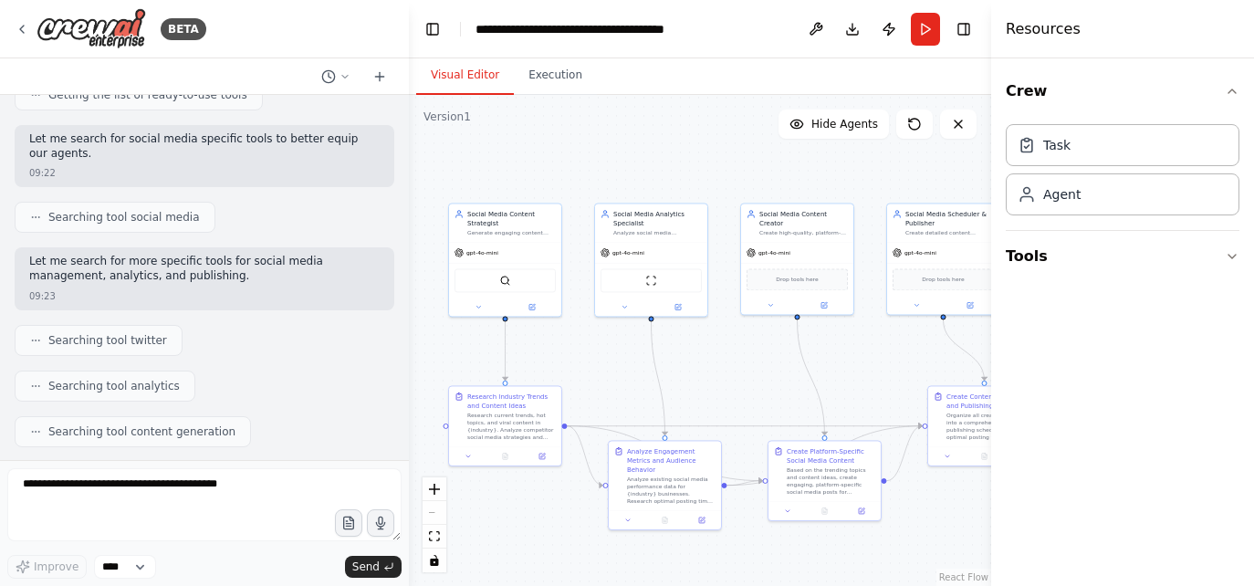
scroll to position [438, 0]
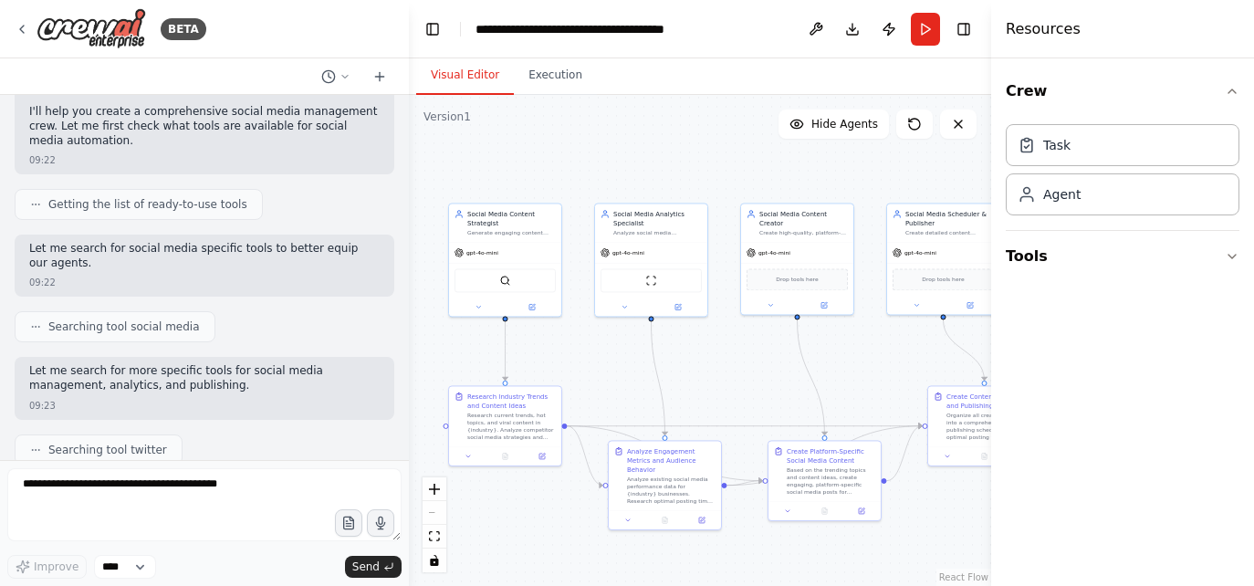
click at [176, 197] on span "Getting the list of ready-to-use tools" at bounding box center [147, 204] width 199 height 15
click at [31, 199] on icon at bounding box center [35, 204] width 11 height 11
click at [34, 199] on icon at bounding box center [35, 204] width 11 height 11
click at [33, 204] on circle at bounding box center [32, 204] width 1 height 1
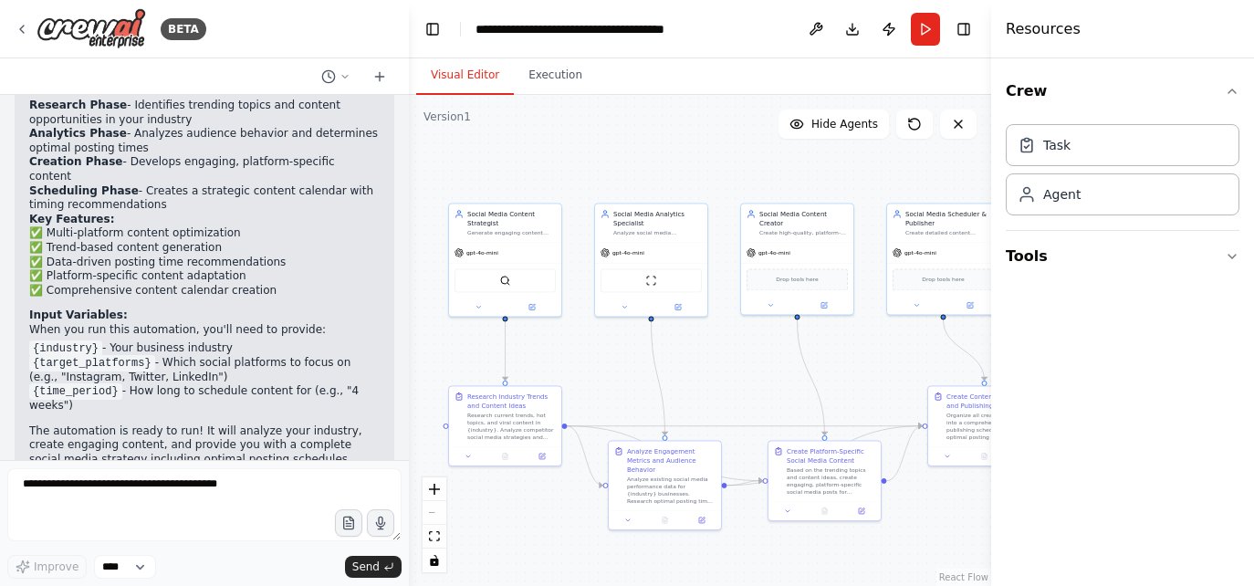
scroll to position [2106, 0]
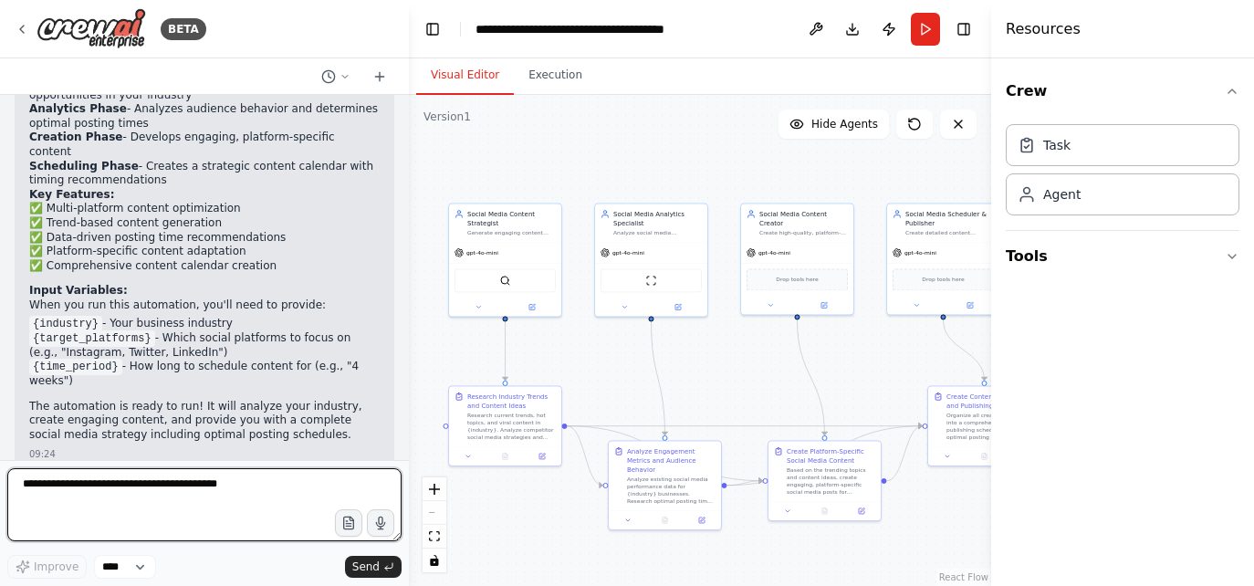
click at [218, 484] on textarea at bounding box center [204, 504] width 394 height 73
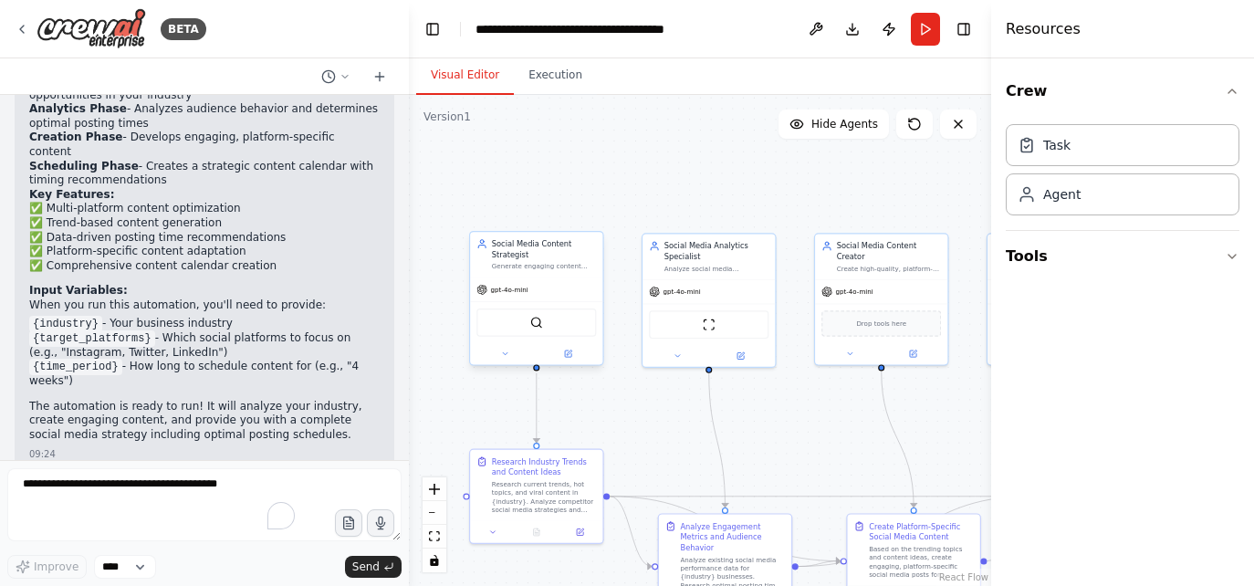
drag, startPoint x: 543, startPoint y: 371, endPoint x: 562, endPoint y: 353, distance: 25.8
click at [645, 423] on div ".deletable-edge-delete-btn { width: 20px; height: 20px; border: 0px solid #ffff…" at bounding box center [700, 340] width 582 height 491
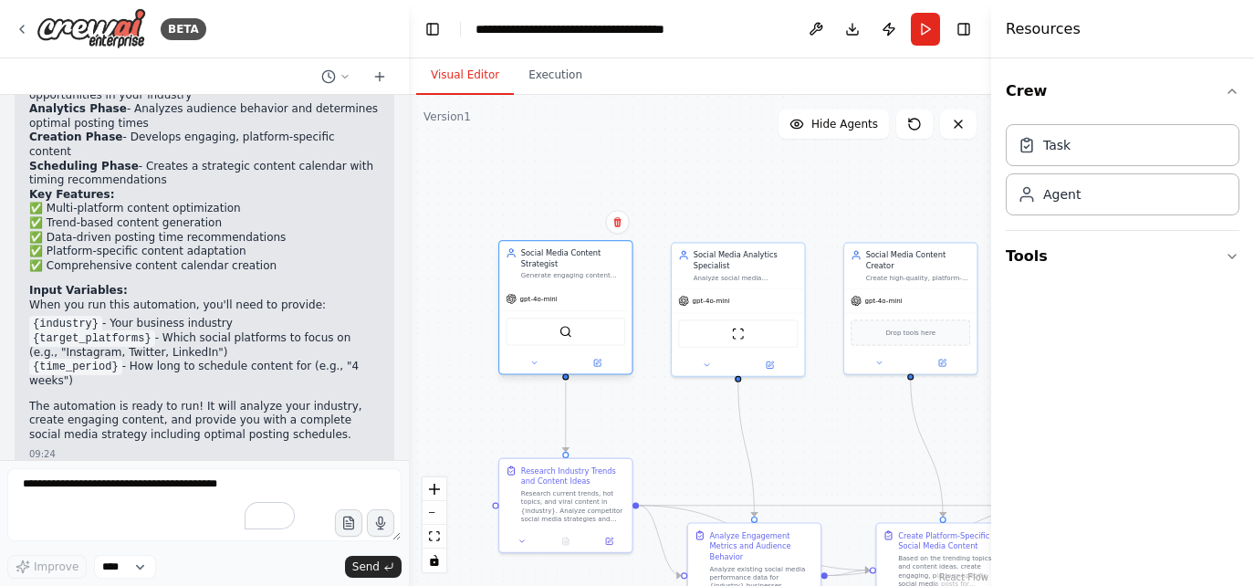
click at [556, 340] on div "SerperDevTool" at bounding box center [566, 332] width 120 height 28
click at [562, 343] on div "SerperDevTool" at bounding box center [566, 332] width 120 height 28
drag, startPoint x: 545, startPoint y: 331, endPoint x: 520, endPoint y: 347, distance: 29.1
click at [520, 347] on div "SerperDevTool" at bounding box center [566, 343] width 120 height 28
drag, startPoint x: 517, startPoint y: 347, endPoint x: 517, endPoint y: 333, distance: 13.7
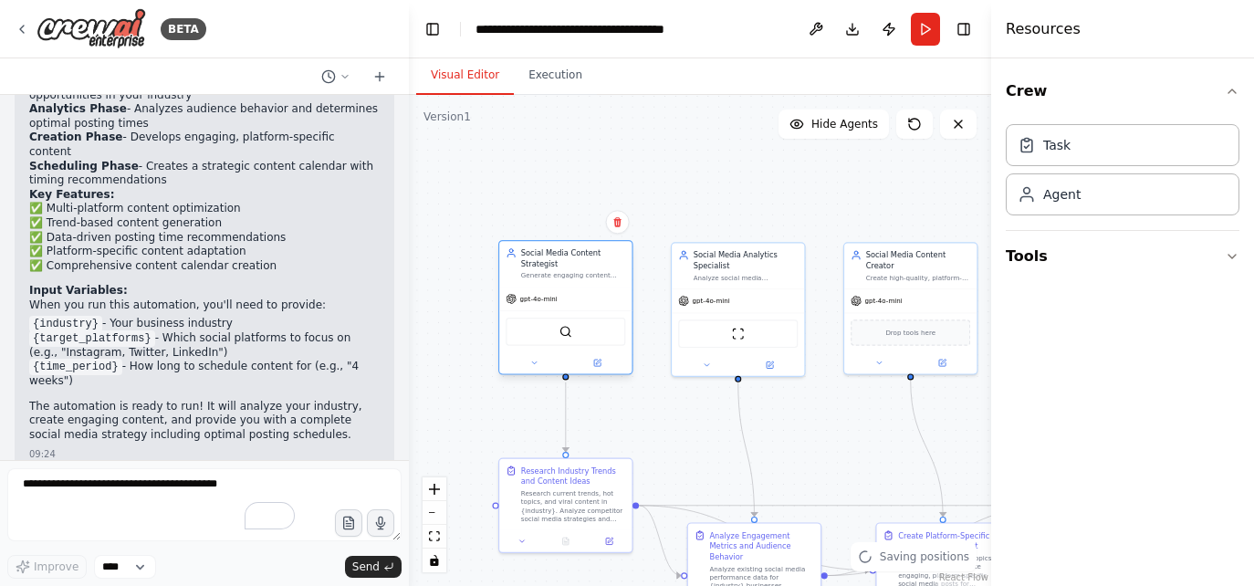
click at [517, 333] on div "SerperDevTool" at bounding box center [566, 332] width 120 height 28
click at [563, 195] on div ".deletable-edge-delete-btn { width: 20px; height: 20px; border: 0px solid #ffff…" at bounding box center [700, 340] width 582 height 491
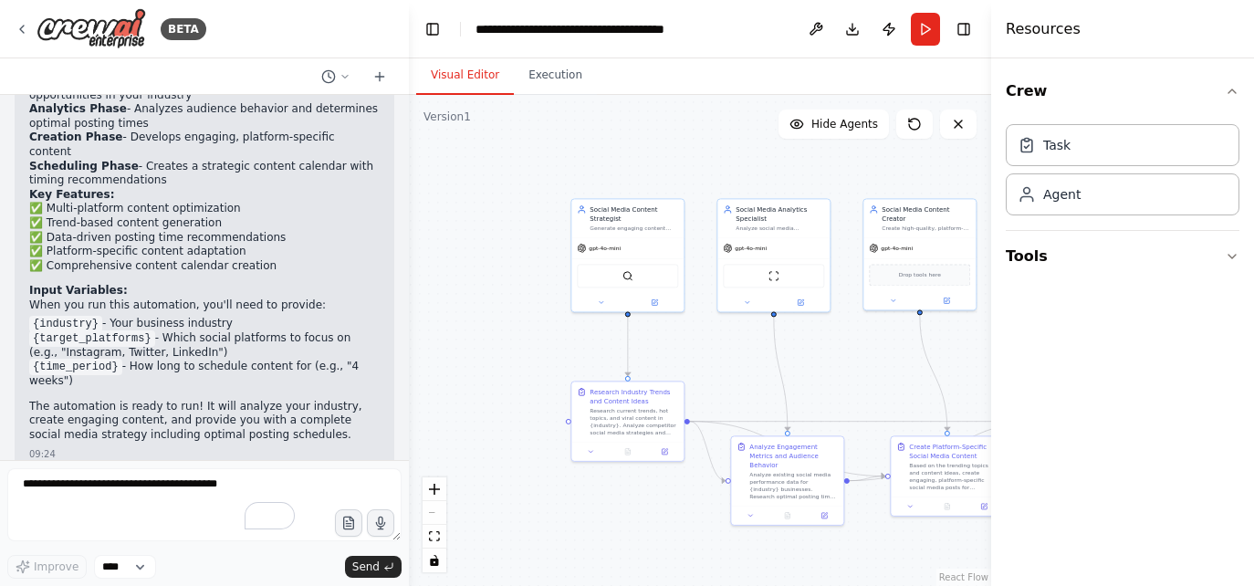
drag, startPoint x: 841, startPoint y: 423, endPoint x: 874, endPoint y: 375, distance: 58.5
click at [892, 352] on div ".deletable-edge-delete-btn { width: 20px; height: 20px; border: 0px solid #ffff…" at bounding box center [700, 340] width 582 height 491
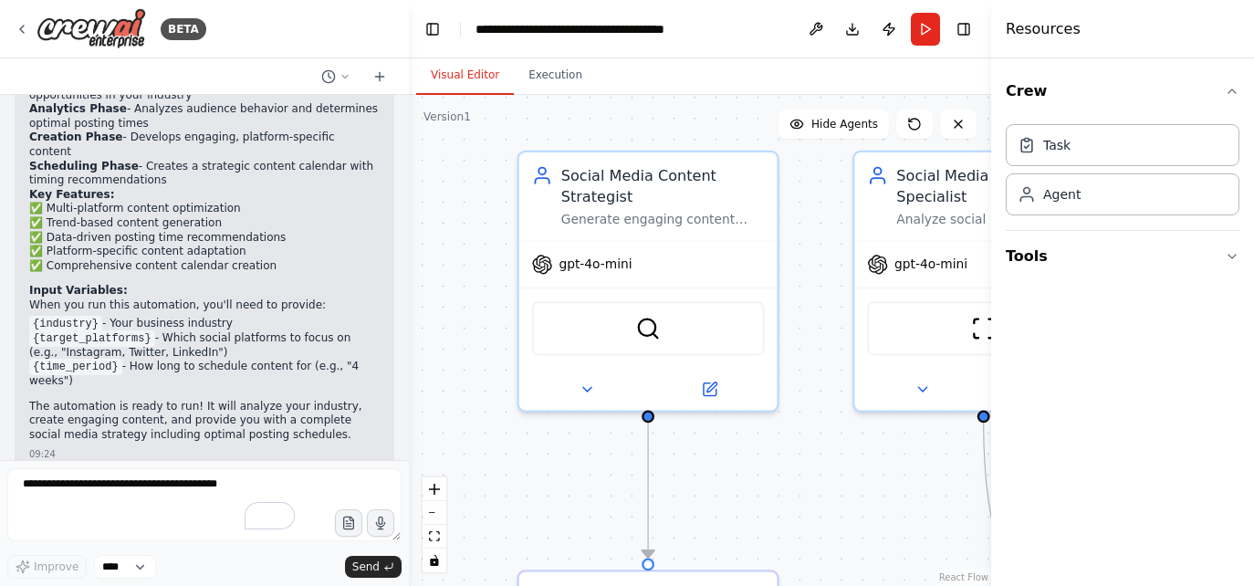
drag, startPoint x: 895, startPoint y: 320, endPoint x: 875, endPoint y: 509, distance: 190.0
click at [874, 509] on div ".deletable-edge-delete-btn { width: 20px; height: 20px; border: 0px solid #ffff…" at bounding box center [700, 340] width 582 height 491
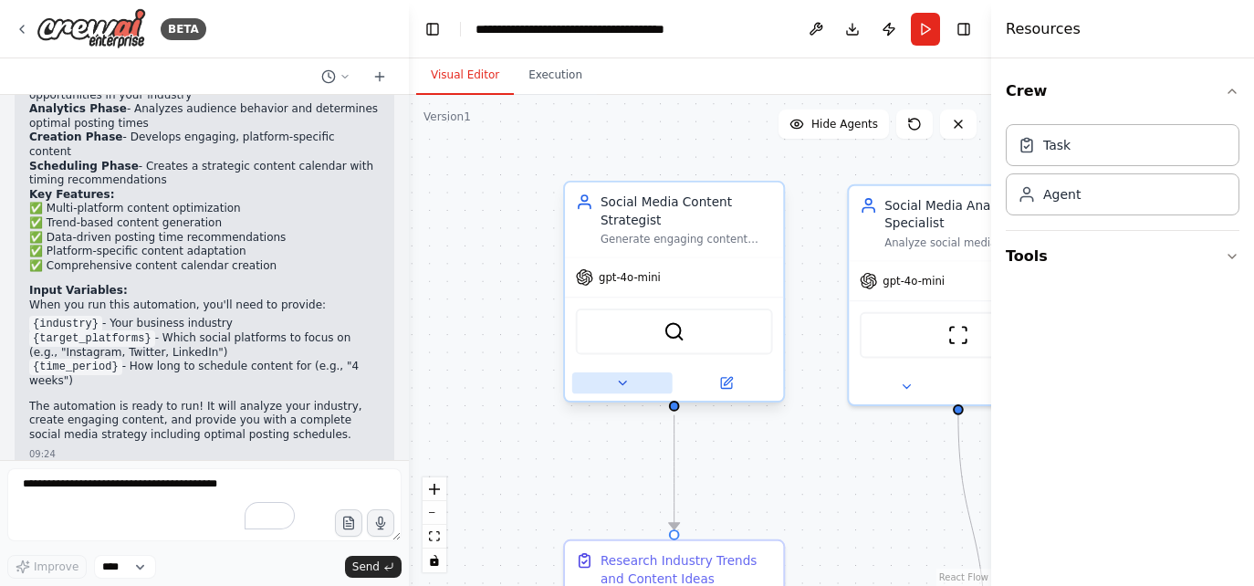
click at [632, 385] on button at bounding box center [622, 382] width 100 height 21
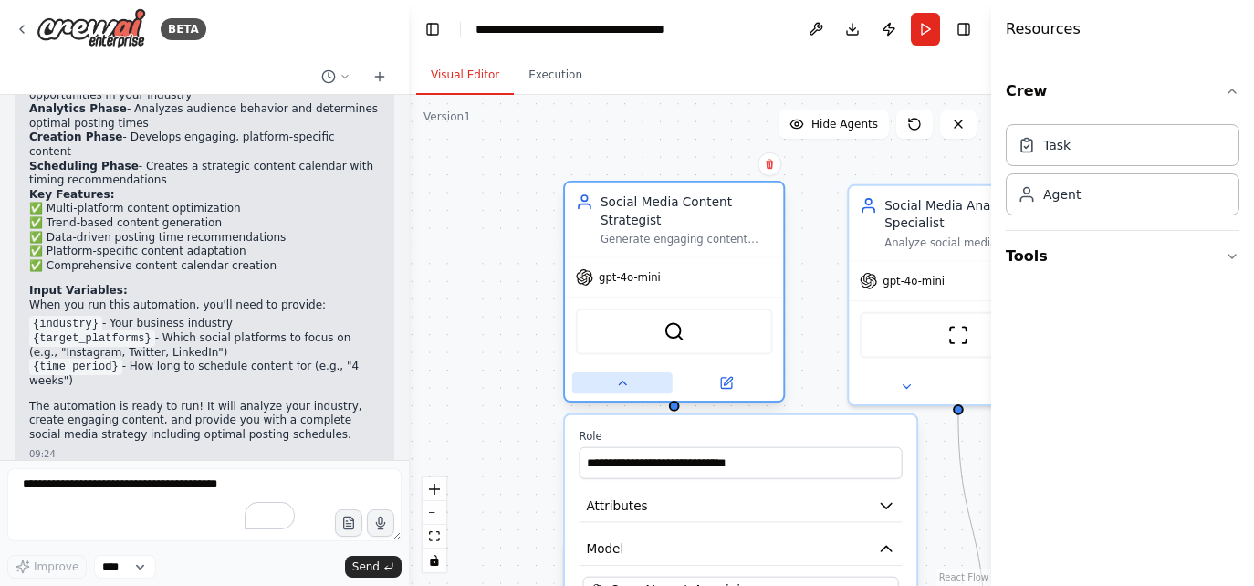
click at [632, 385] on button at bounding box center [622, 382] width 100 height 21
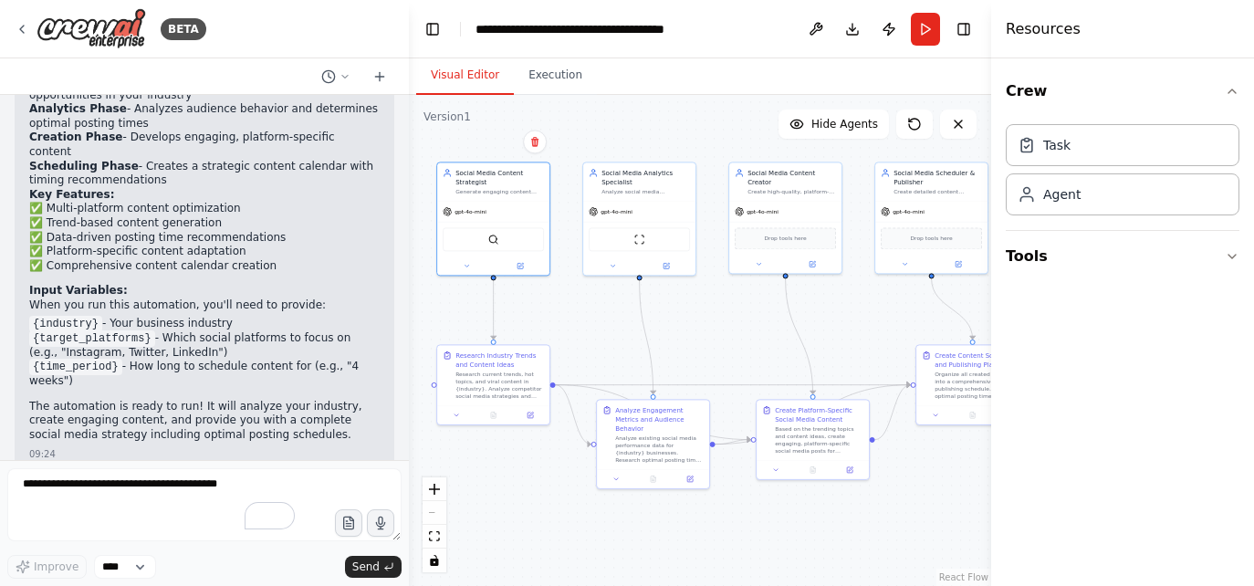
drag, startPoint x: 788, startPoint y: 451, endPoint x: 613, endPoint y: 326, distance: 214.5
click at [613, 326] on div ".deletable-edge-delete-btn { width: 20px; height: 20px; border: 0px solid #ffff…" at bounding box center [700, 340] width 582 height 491
